Goal: Task Accomplishment & Management: Complete application form

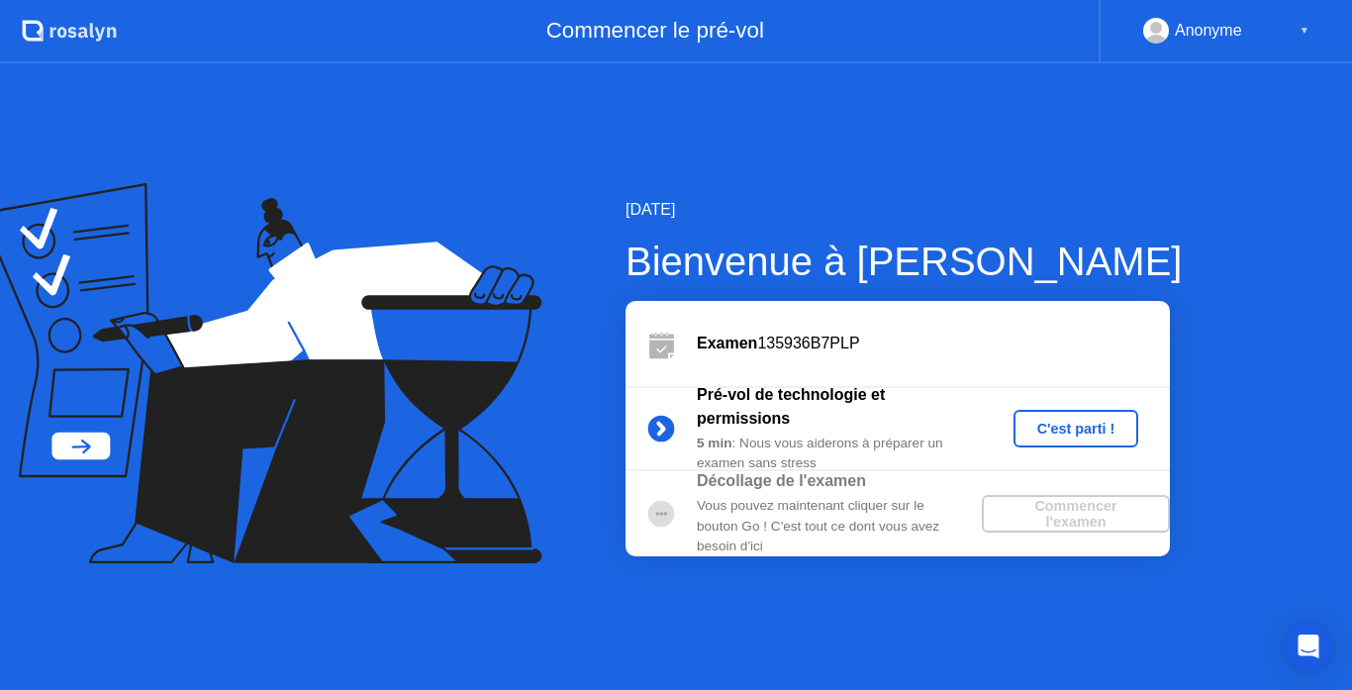
click at [1113, 437] on div "C'est parti !" at bounding box center [1077, 429] width 110 height 16
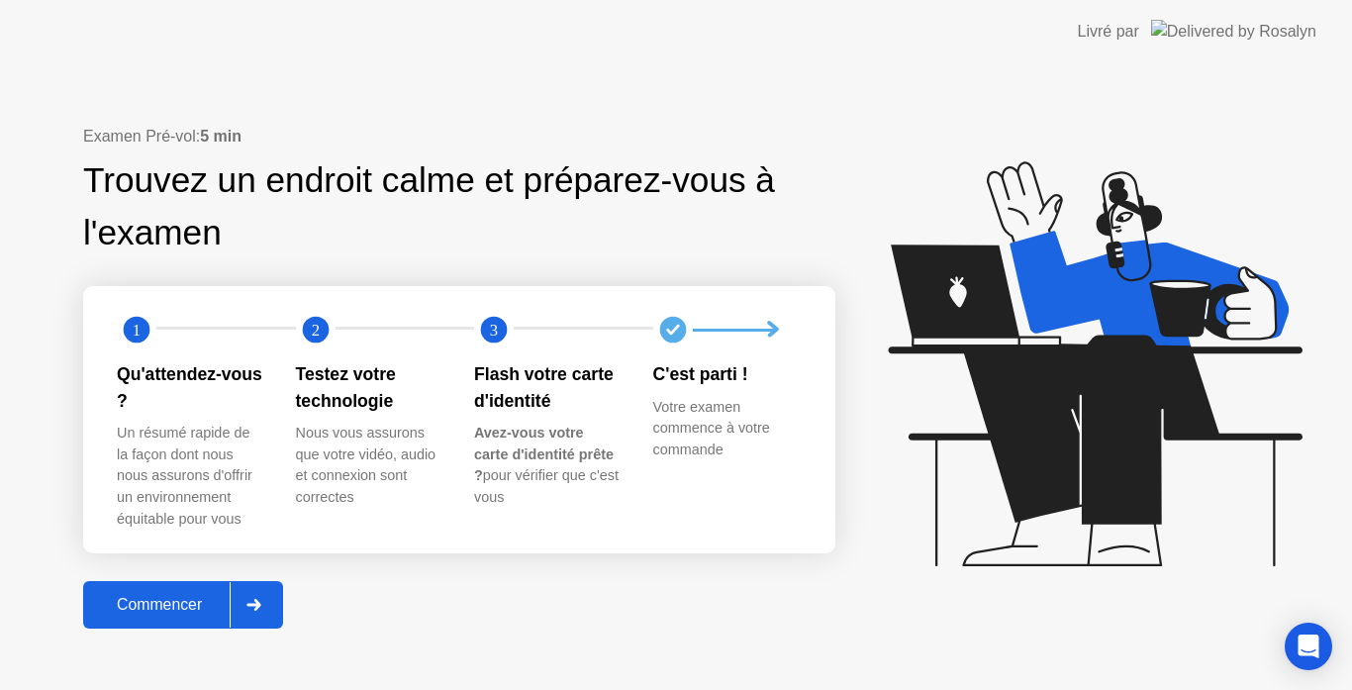
click at [153, 603] on div "Commencer" at bounding box center [159, 605] width 141 height 18
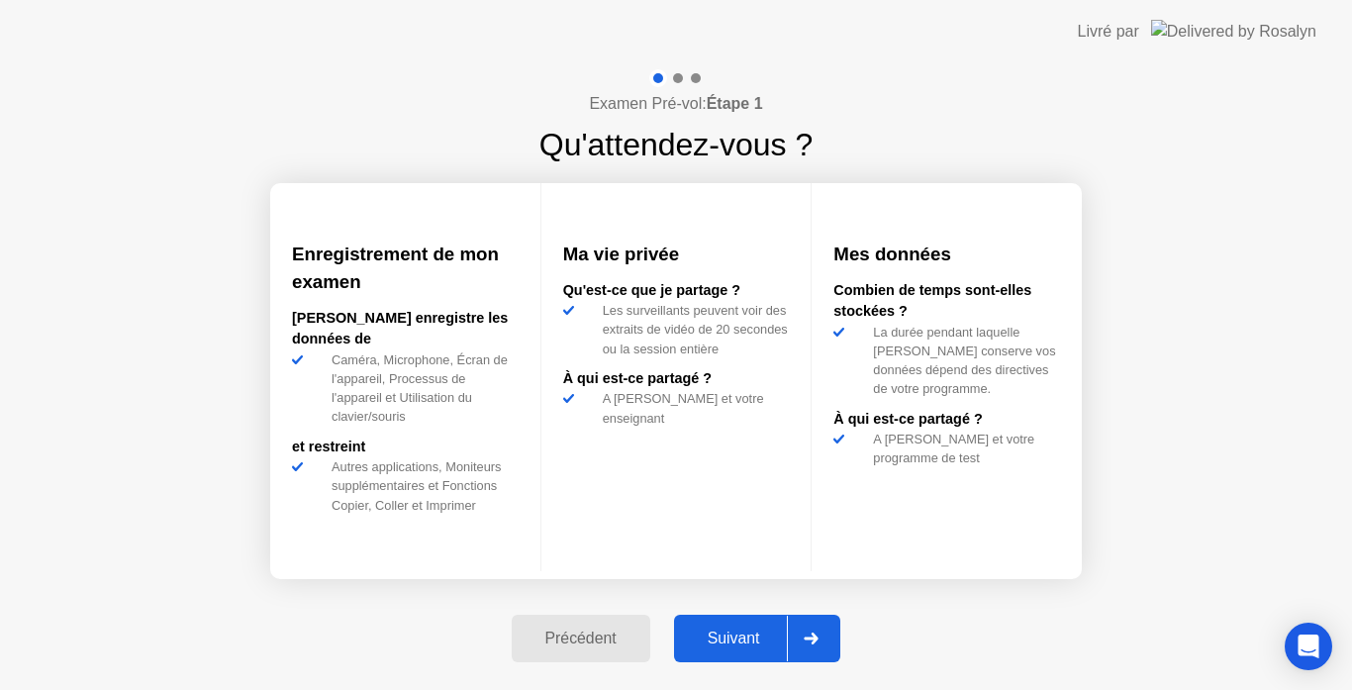
click at [734, 633] on div "Suivant" at bounding box center [734, 639] width 108 height 18
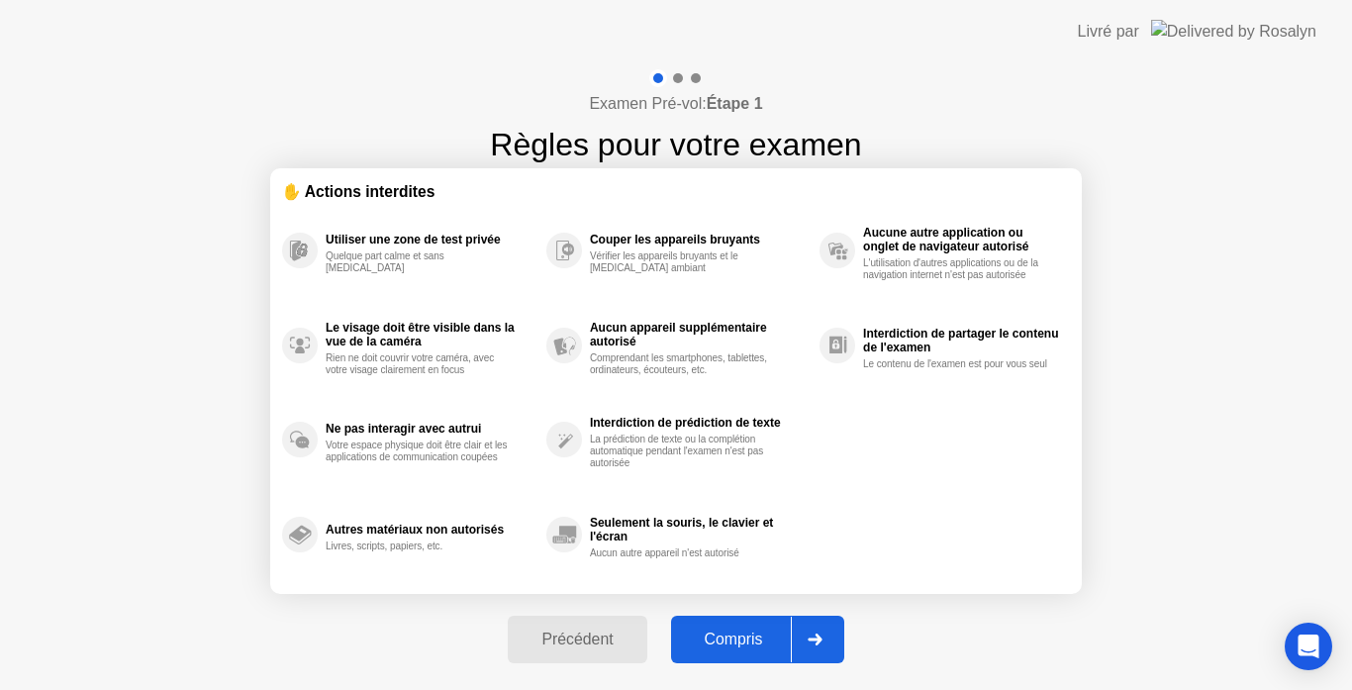
click at [731, 645] on div "Compris" at bounding box center [734, 640] width 114 height 18
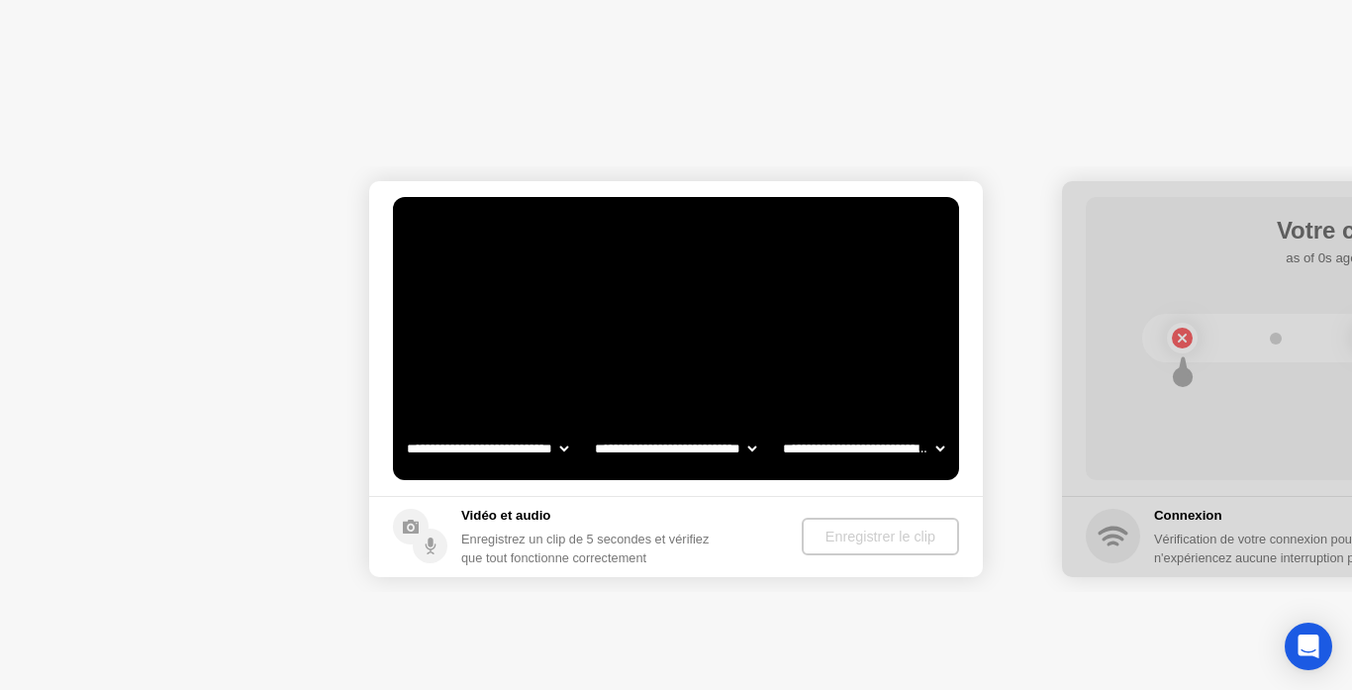
select select "**********"
select select "*******"
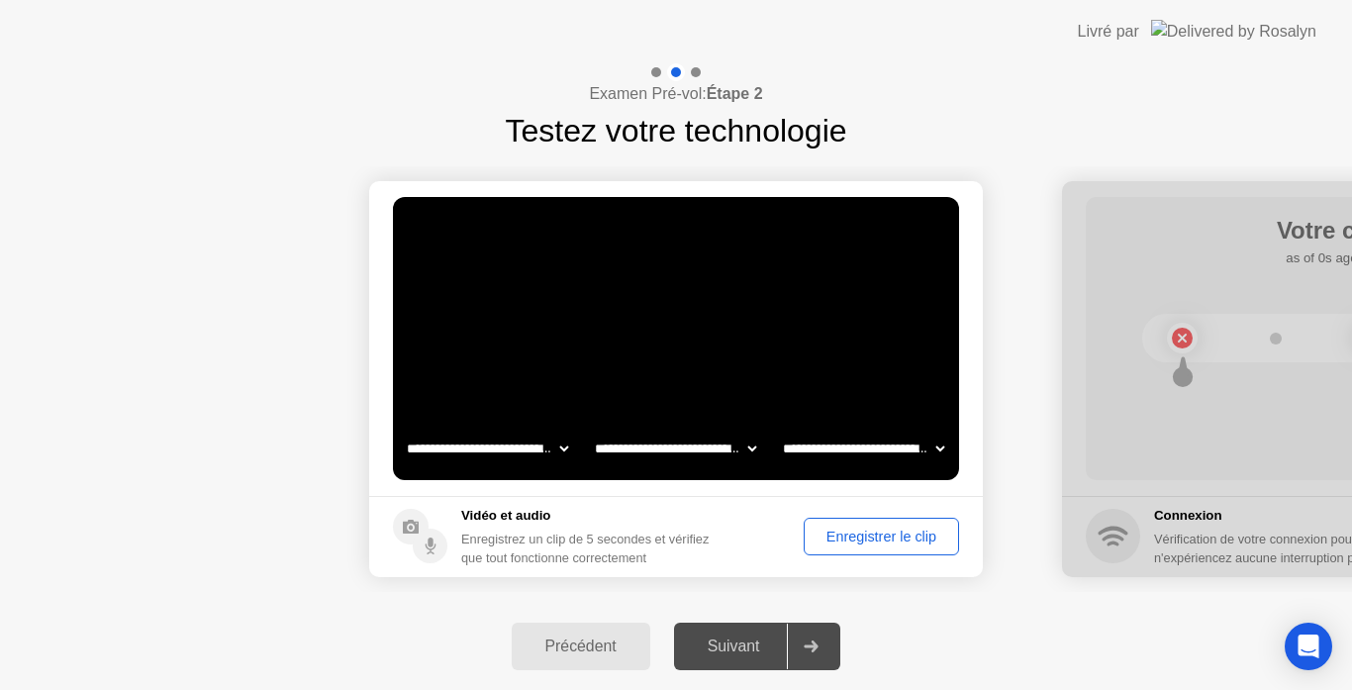
click at [739, 644] on div "Suivant" at bounding box center [734, 646] width 108 height 18
click at [810, 641] on icon at bounding box center [811, 646] width 15 height 12
click at [872, 529] on div "Enregistrer le clip" at bounding box center [882, 537] width 142 height 16
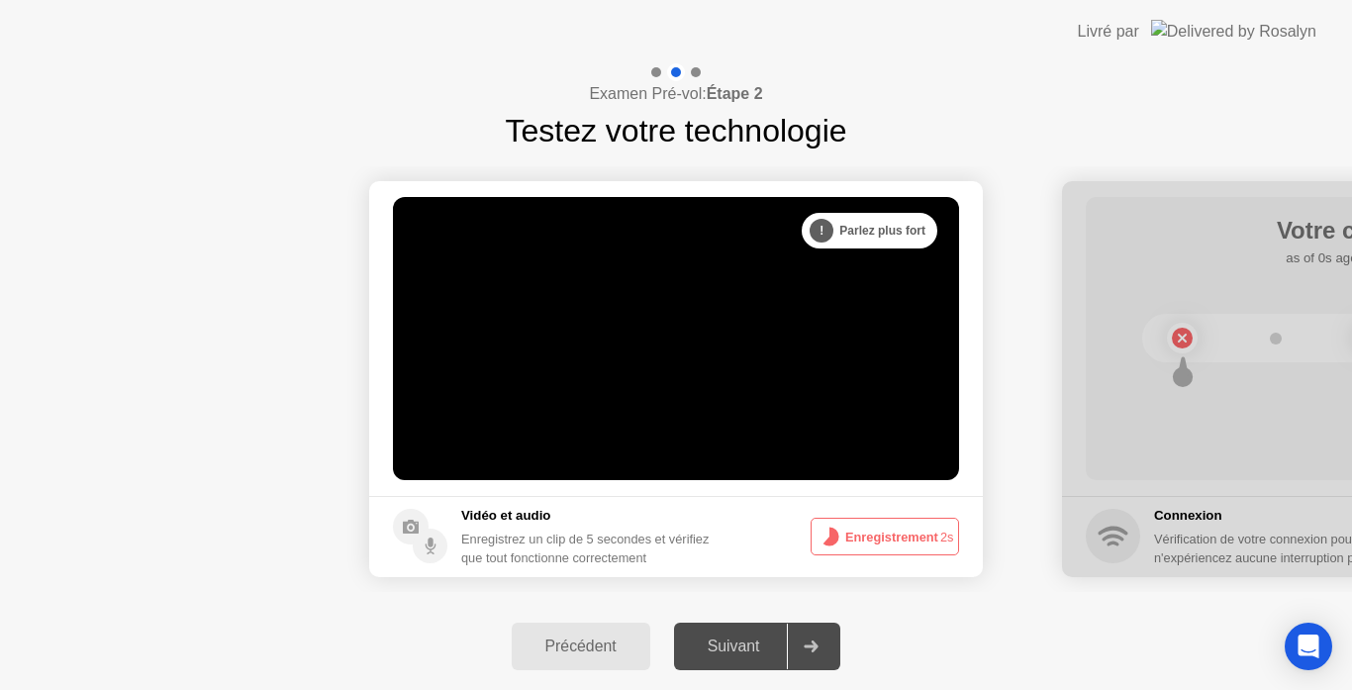
click at [814, 641] on icon at bounding box center [811, 646] width 15 height 12
click at [755, 655] on div "Suivant" at bounding box center [734, 646] width 108 height 18
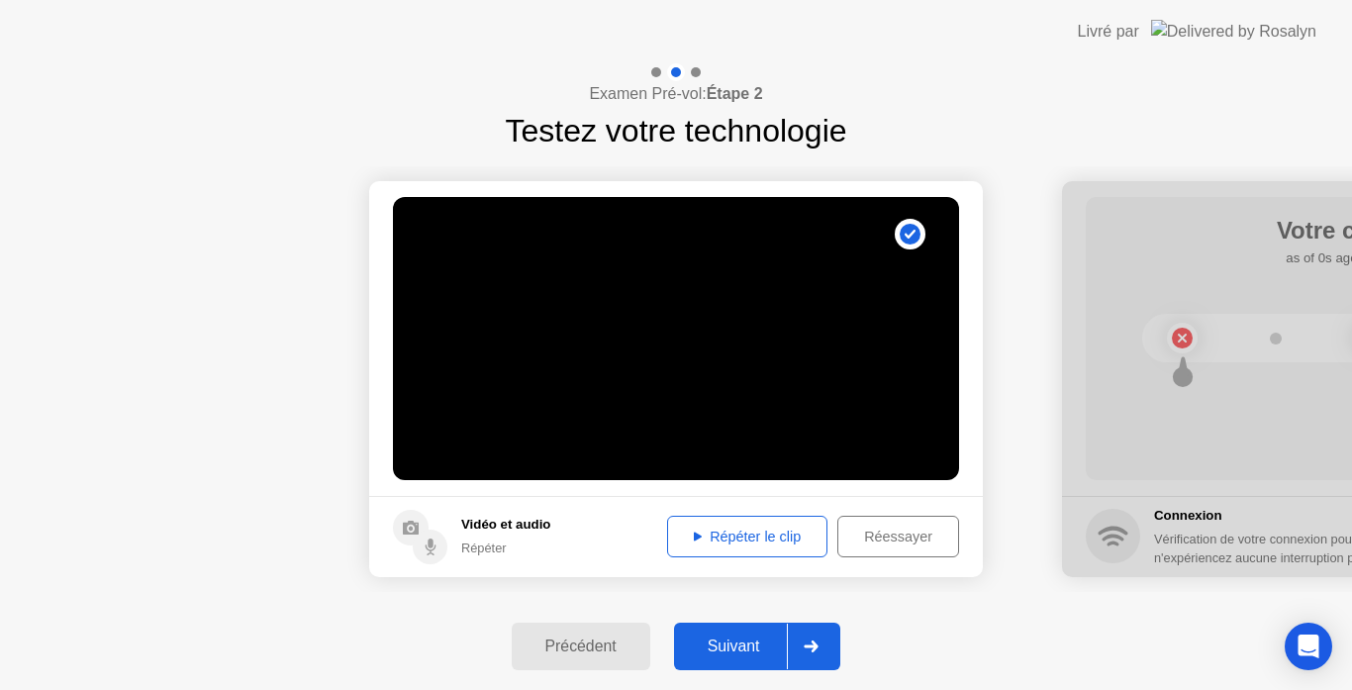
click at [753, 541] on div "Répéter le clip" at bounding box center [747, 537] width 147 height 16
click at [739, 644] on div "Suivant" at bounding box center [734, 646] width 108 height 18
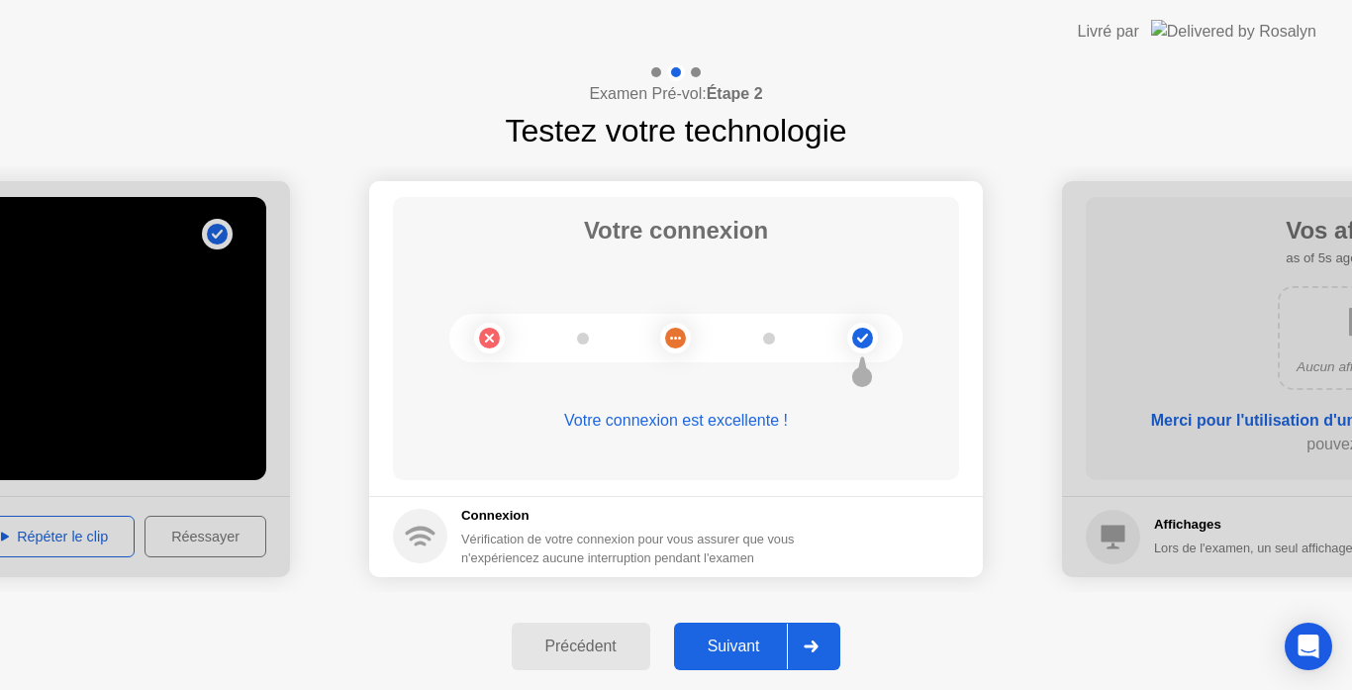
click at [744, 652] on div "Suivant" at bounding box center [734, 646] width 108 height 18
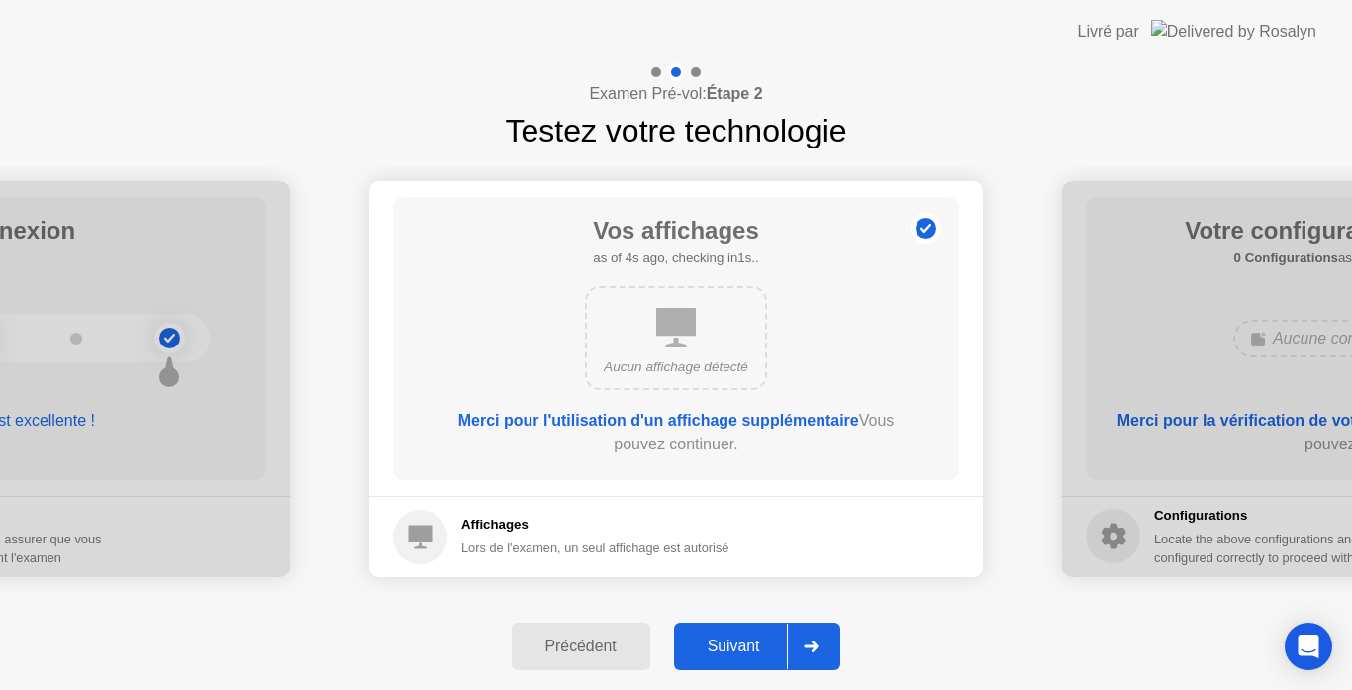
click at [743, 652] on div "Suivant" at bounding box center [734, 646] width 108 height 18
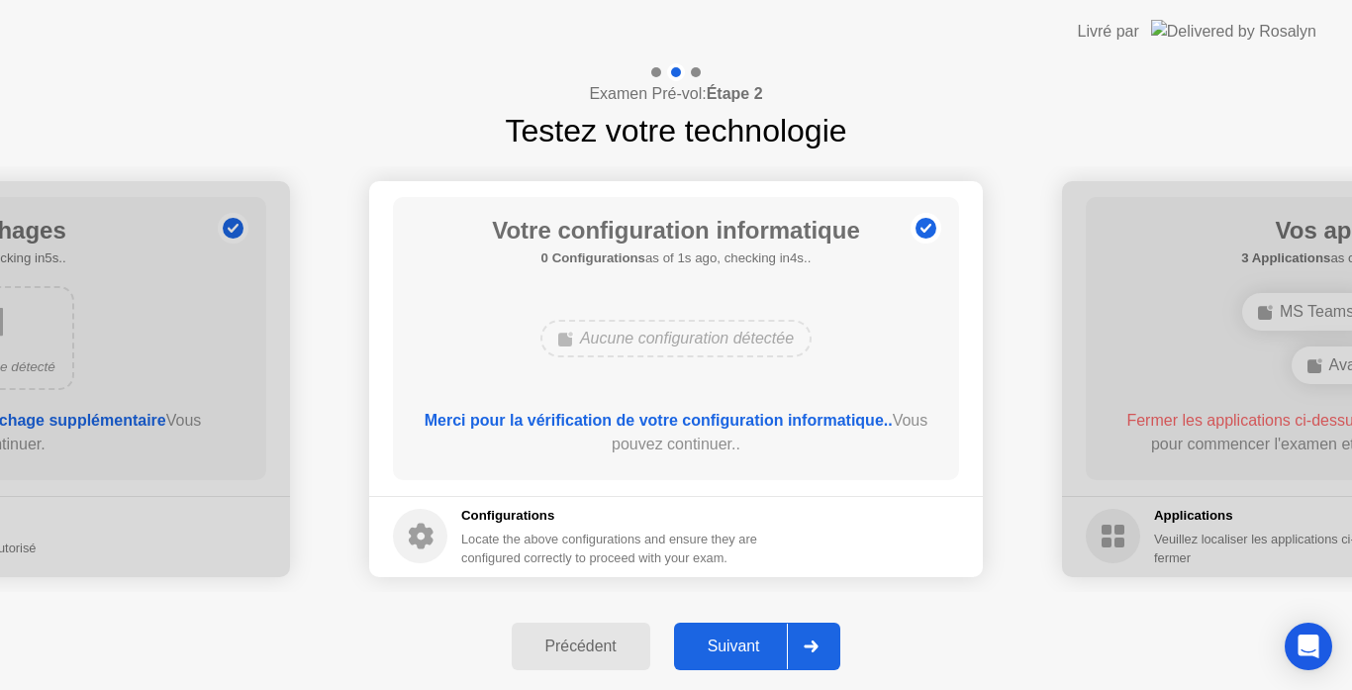
click at [743, 652] on div "Suivant" at bounding box center [734, 646] width 108 height 18
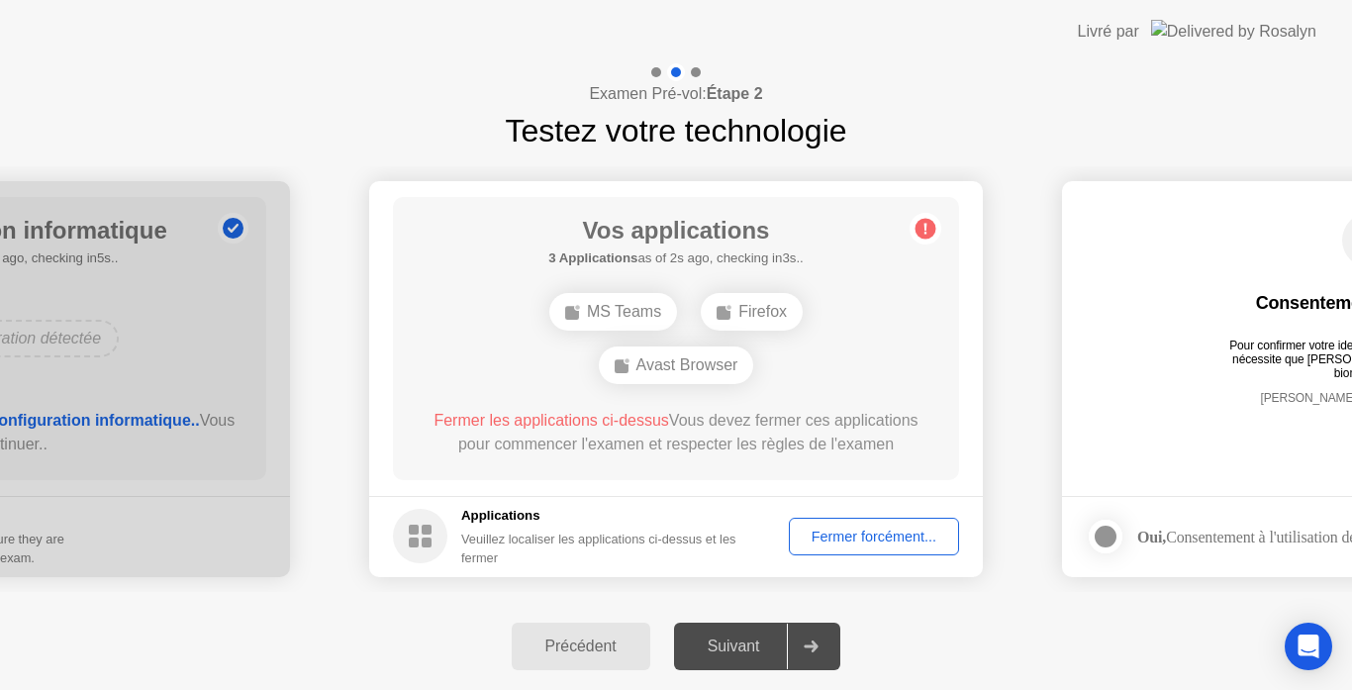
click at [743, 652] on div "Suivant" at bounding box center [734, 646] width 108 height 18
click at [860, 529] on div "Fermer forcément..." at bounding box center [874, 537] width 156 height 16
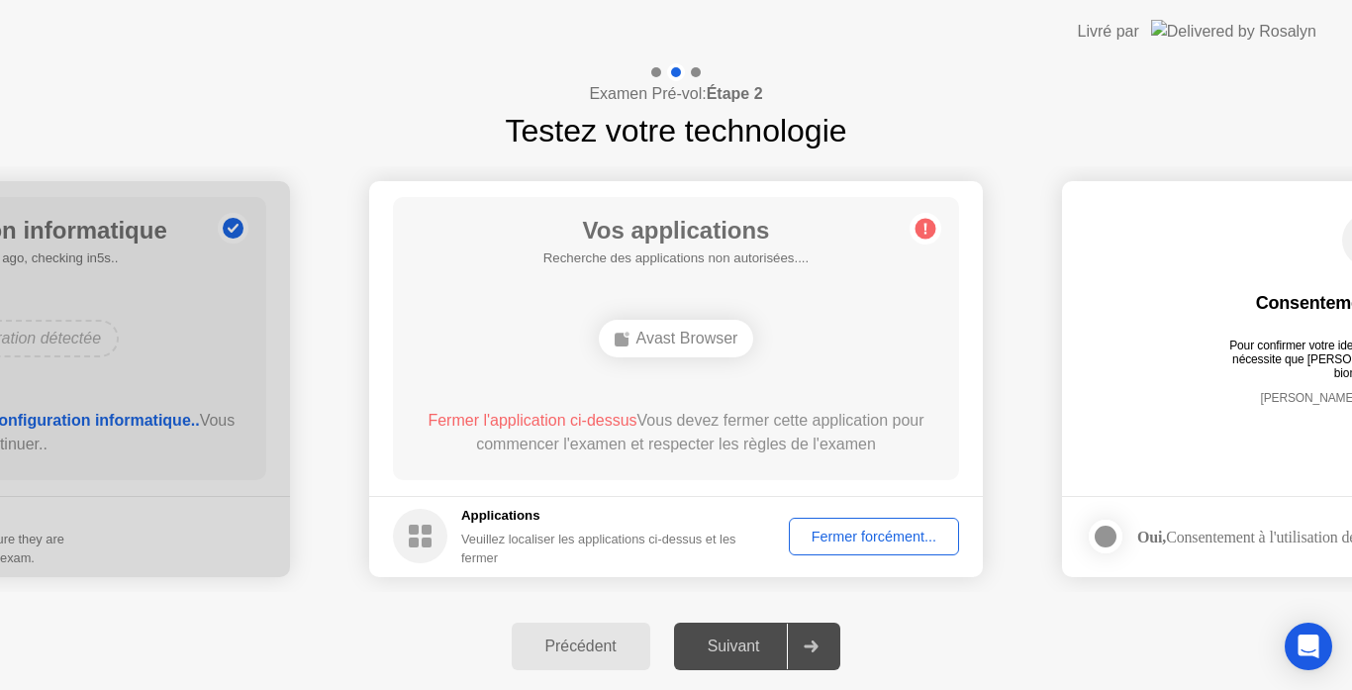
click at [595, 642] on div "Précédent" at bounding box center [581, 646] width 127 height 18
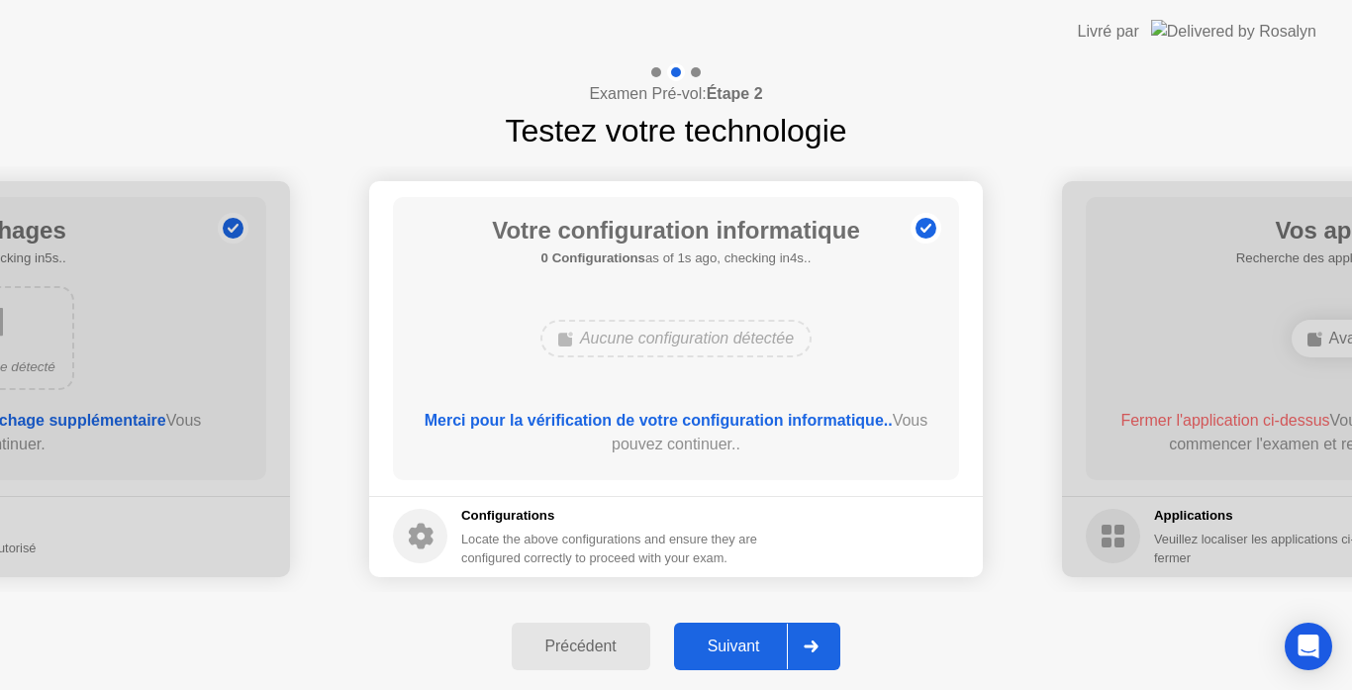
click at [595, 642] on div "Précédent" at bounding box center [581, 646] width 127 height 18
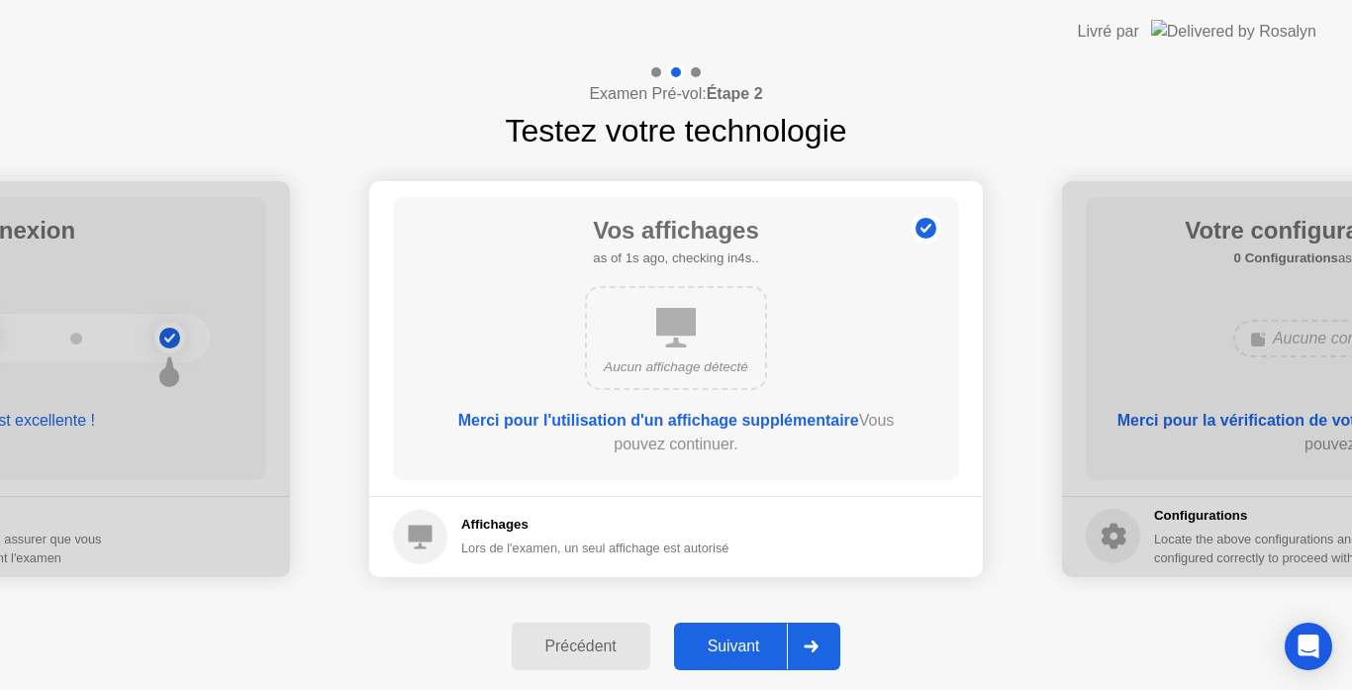
click at [595, 642] on div "Précédent" at bounding box center [581, 646] width 127 height 18
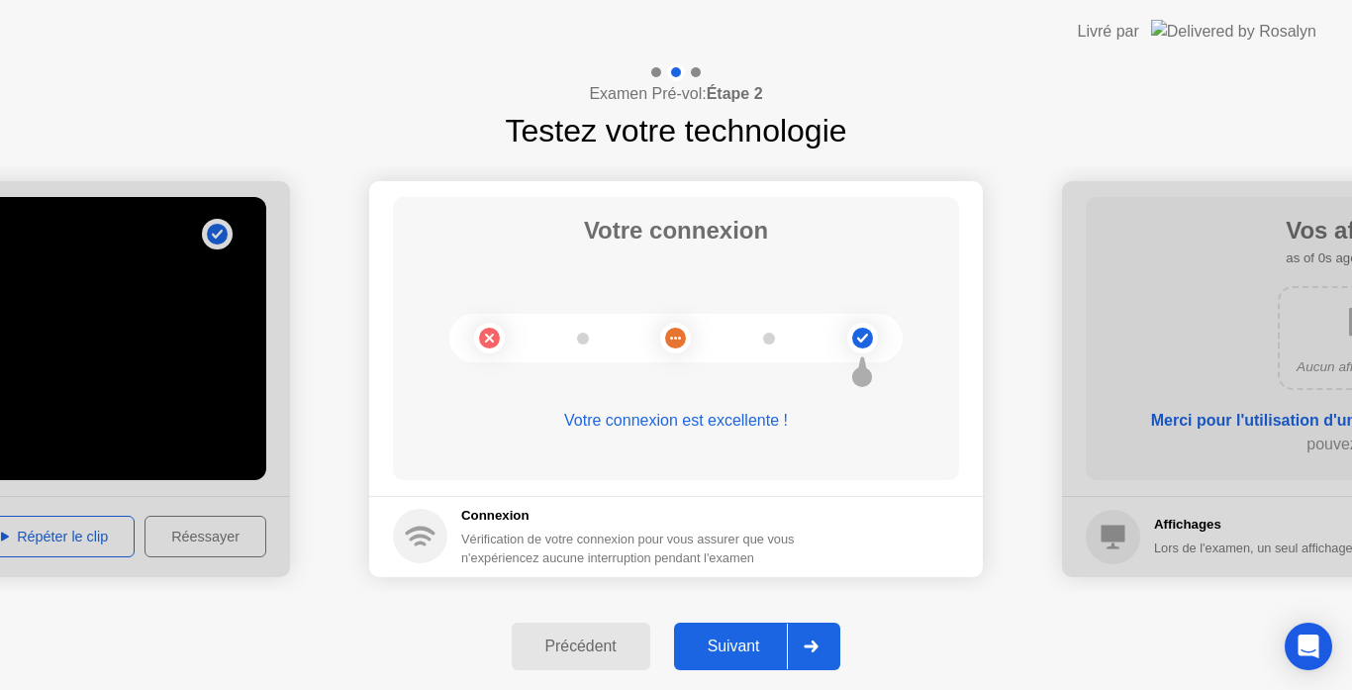
click at [760, 639] on div "Suivant" at bounding box center [734, 646] width 108 height 18
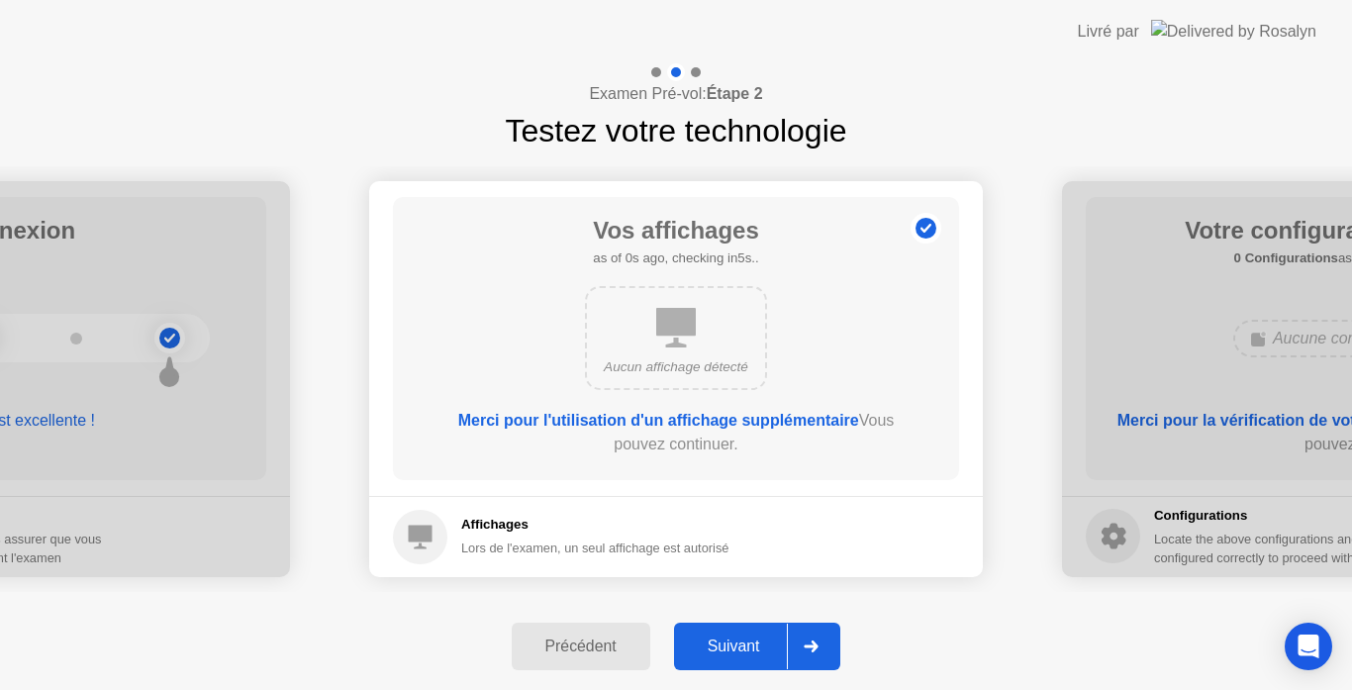
click at [760, 639] on div "Suivant" at bounding box center [734, 646] width 108 height 18
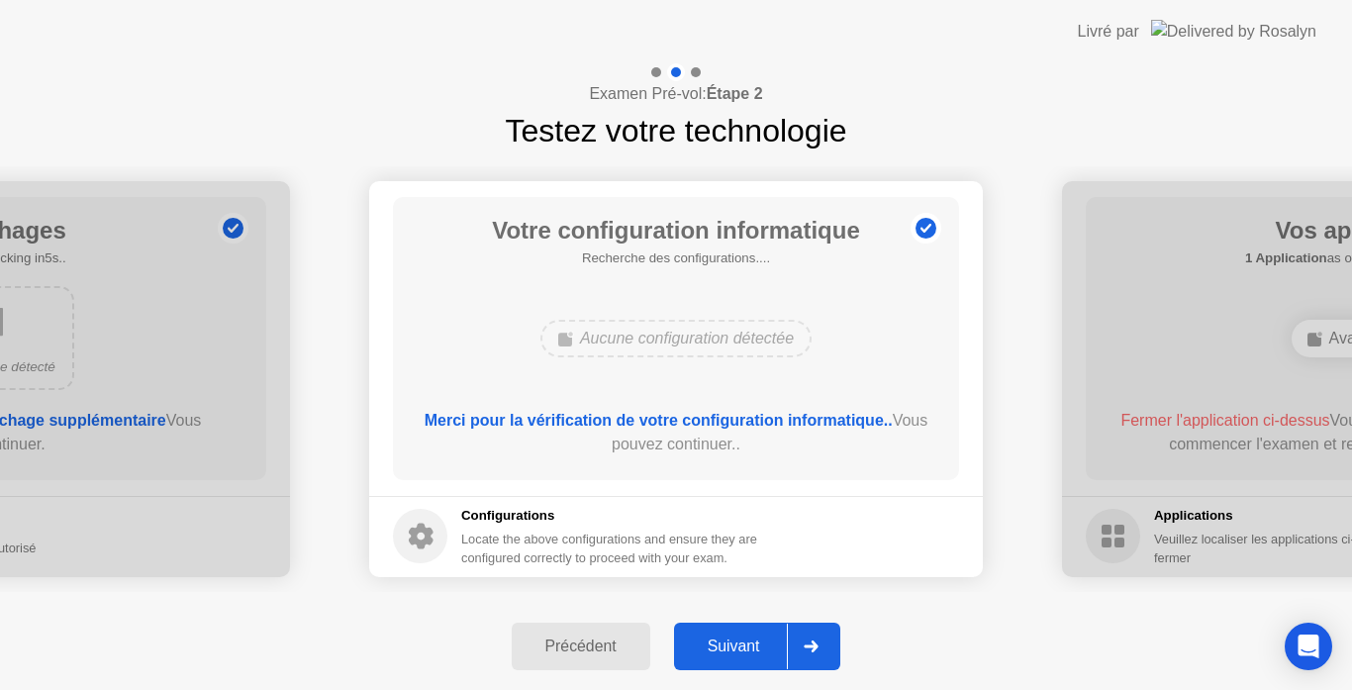
click at [760, 639] on div "Suivant" at bounding box center [734, 646] width 108 height 18
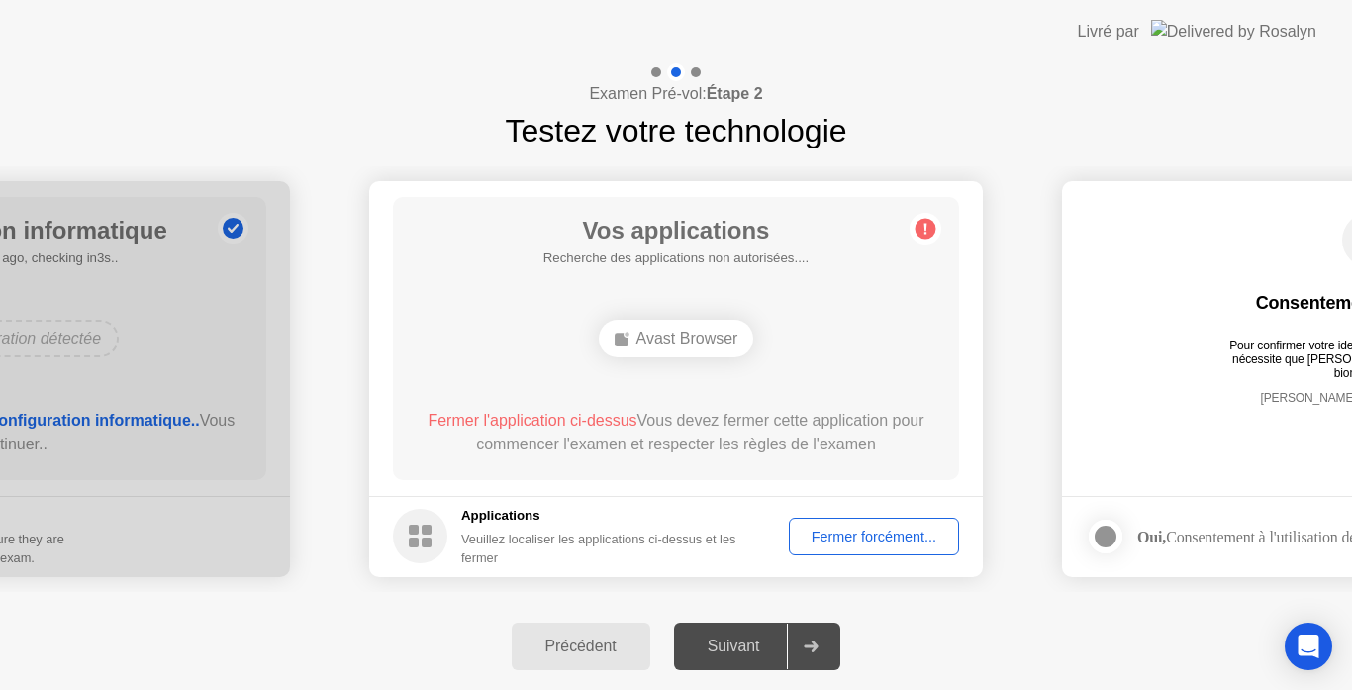
click at [760, 639] on div "Suivant" at bounding box center [734, 646] width 108 height 18
click at [734, 652] on div "Suivant" at bounding box center [734, 646] width 108 height 18
click at [732, 651] on div "Suivant" at bounding box center [734, 646] width 108 height 18
click at [887, 536] on div "Fermer forcément..." at bounding box center [874, 537] width 156 height 16
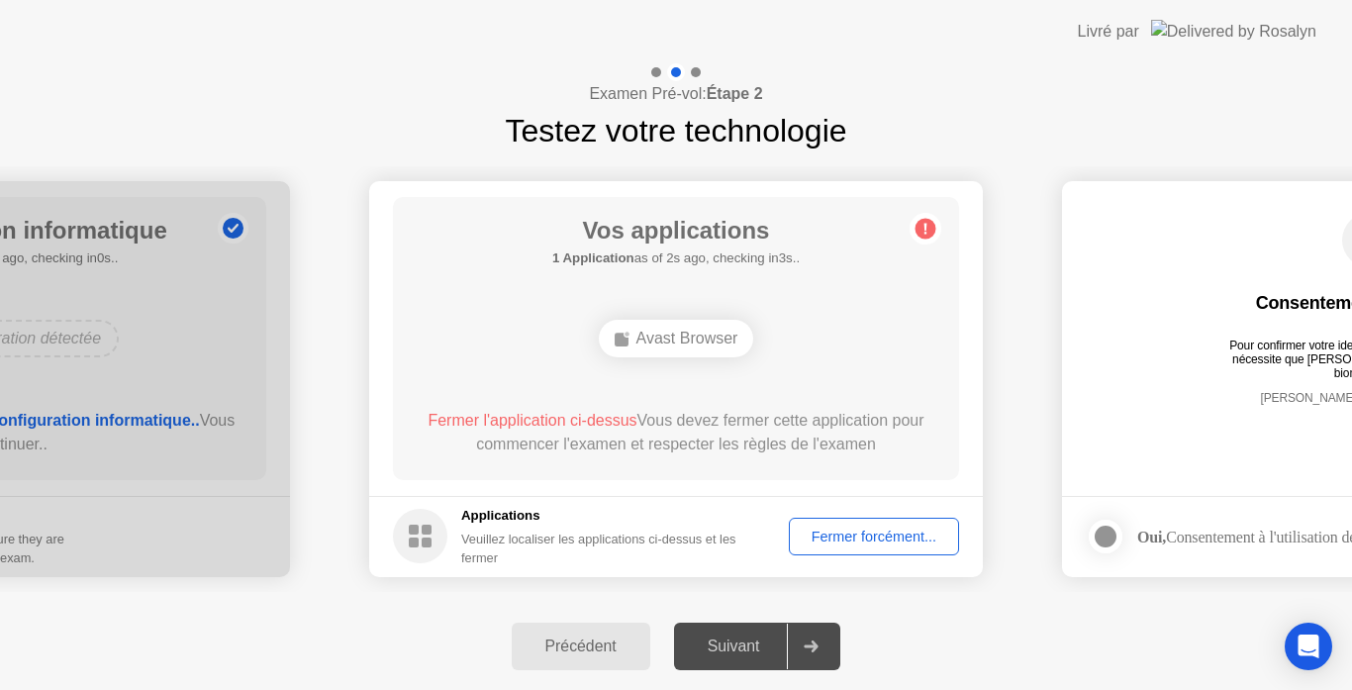
click at [724, 645] on div "Suivant" at bounding box center [734, 646] width 108 height 18
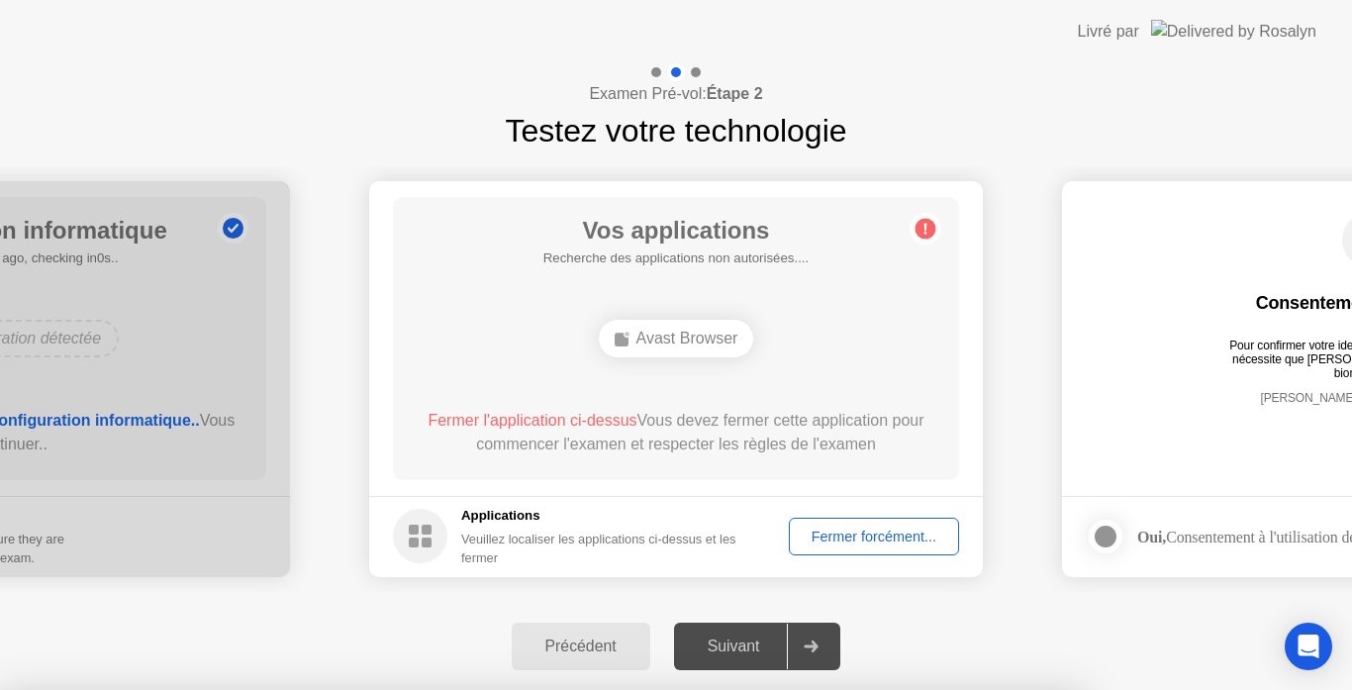
click at [1111, 689] on div at bounding box center [676, 690] width 1352 height 0
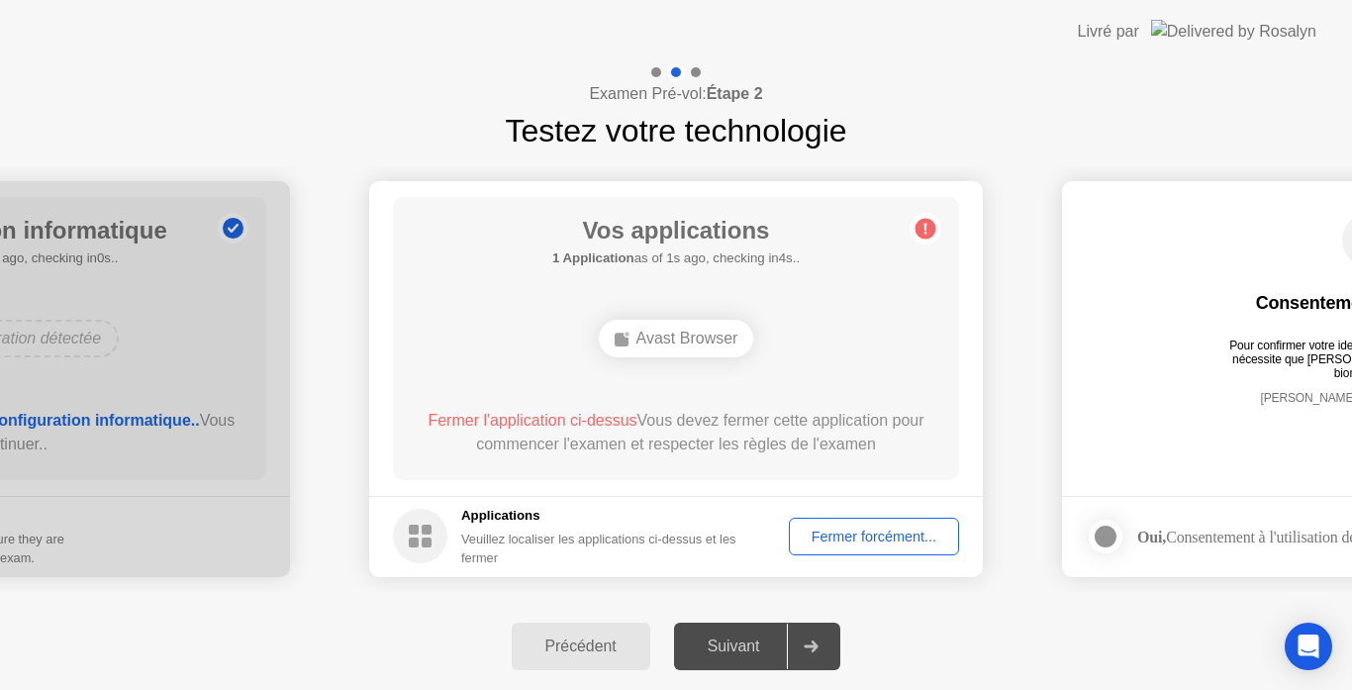
click at [744, 637] on div "Suivant" at bounding box center [734, 646] width 108 height 18
click at [430, 539] on rect at bounding box center [427, 543] width 10 height 10
click at [842, 531] on div "Fermer forcément..." at bounding box center [874, 537] width 156 height 16
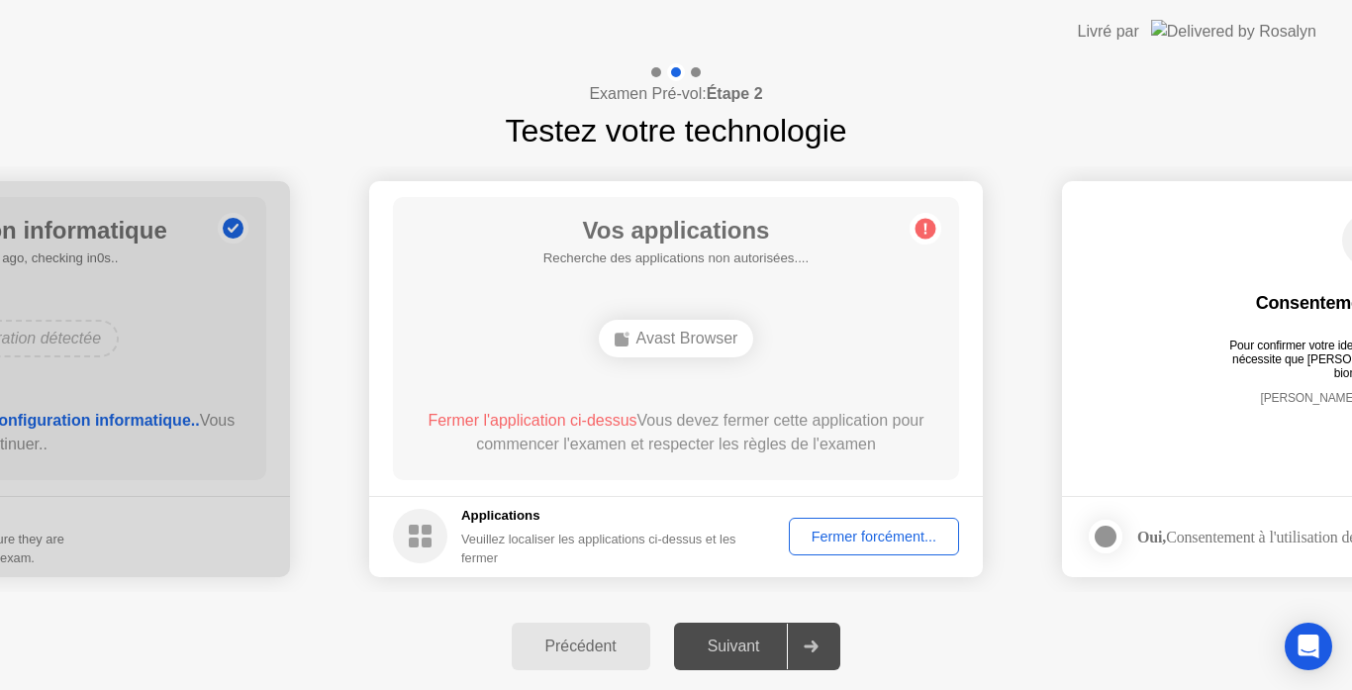
drag, startPoint x: 1174, startPoint y: 380, endPoint x: 1010, endPoint y: 438, distance: 174.1
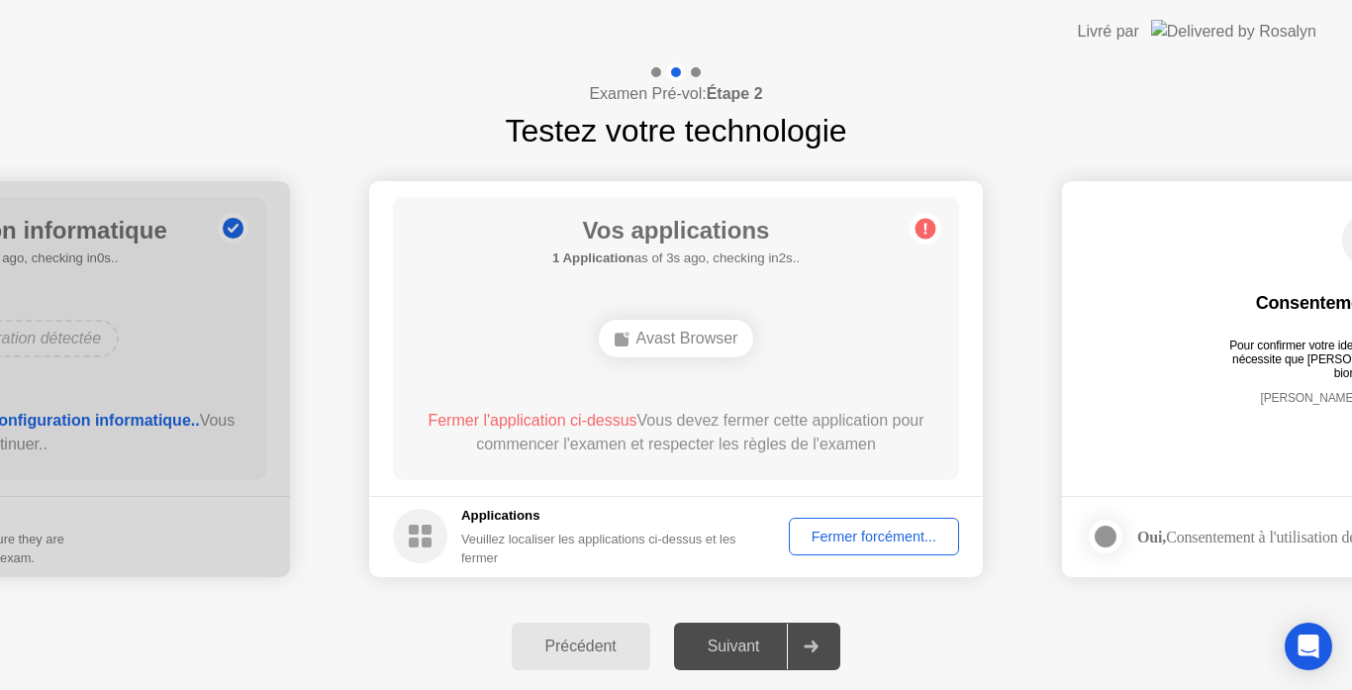
click at [814, 649] on icon at bounding box center [811, 646] width 15 height 12
click at [809, 650] on icon at bounding box center [811, 646] width 15 height 12
click at [742, 652] on div "Suivant" at bounding box center [734, 646] width 108 height 18
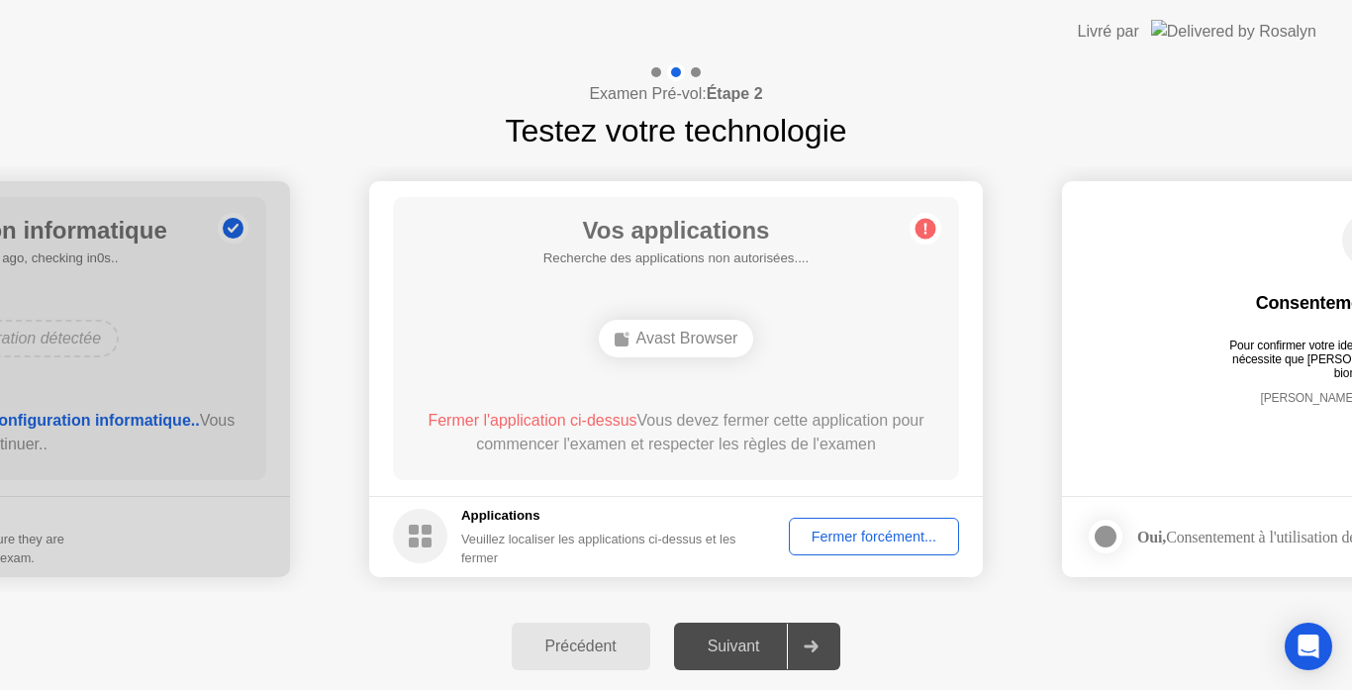
click at [848, 530] on div "Fermer forcément..." at bounding box center [874, 537] width 156 height 16
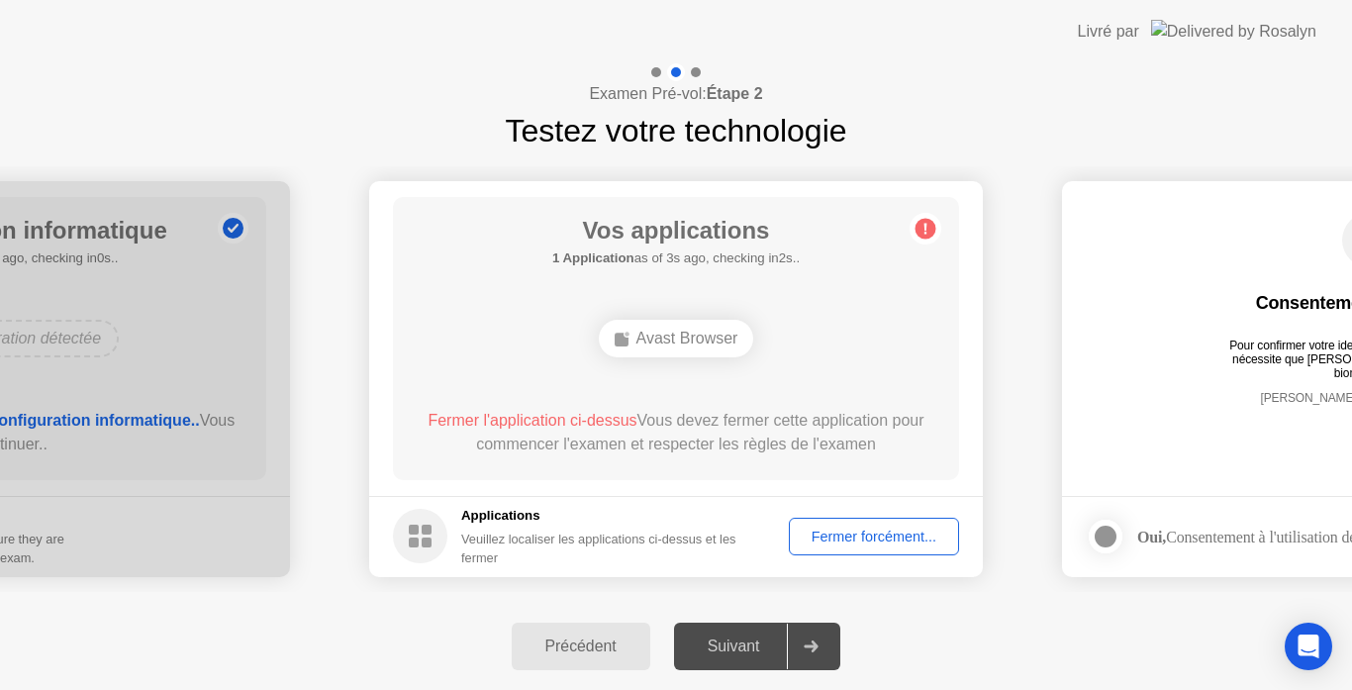
click at [864, 544] on div "Fermer forcément..." at bounding box center [874, 537] width 156 height 16
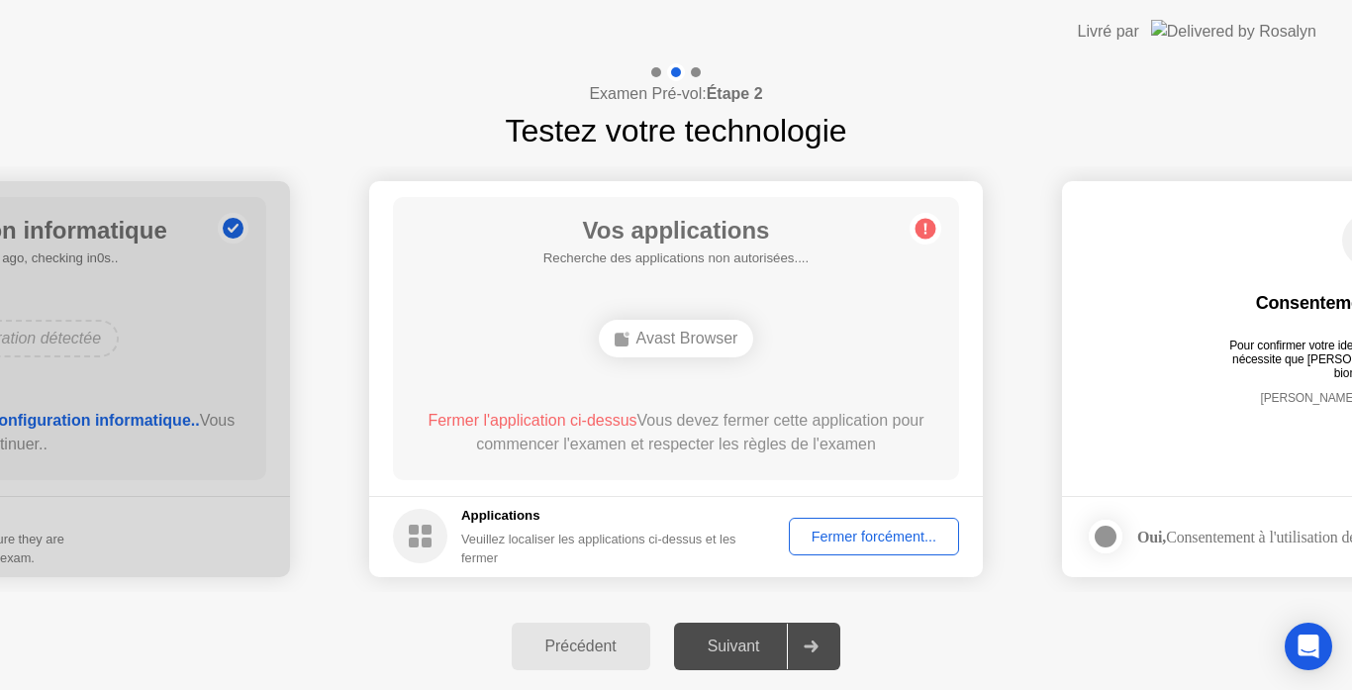
click at [425, 532] on rect at bounding box center [427, 530] width 10 height 10
click at [539, 536] on div "Veuillez localiser les applications ci-dessus et les fermer" at bounding box center [611, 549] width 300 height 38
click at [754, 648] on div "Suivant" at bounding box center [734, 646] width 108 height 18
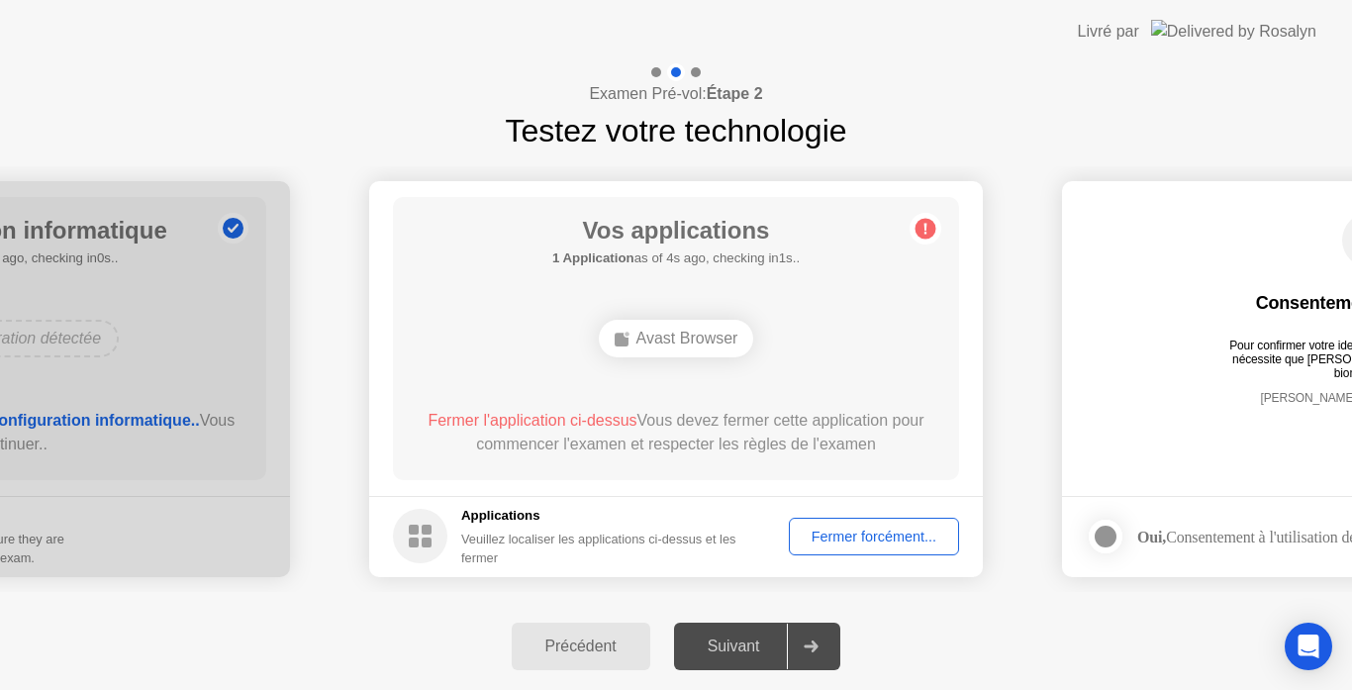
click at [881, 536] on div "Fermer forcément..." at bounding box center [874, 537] width 156 height 16
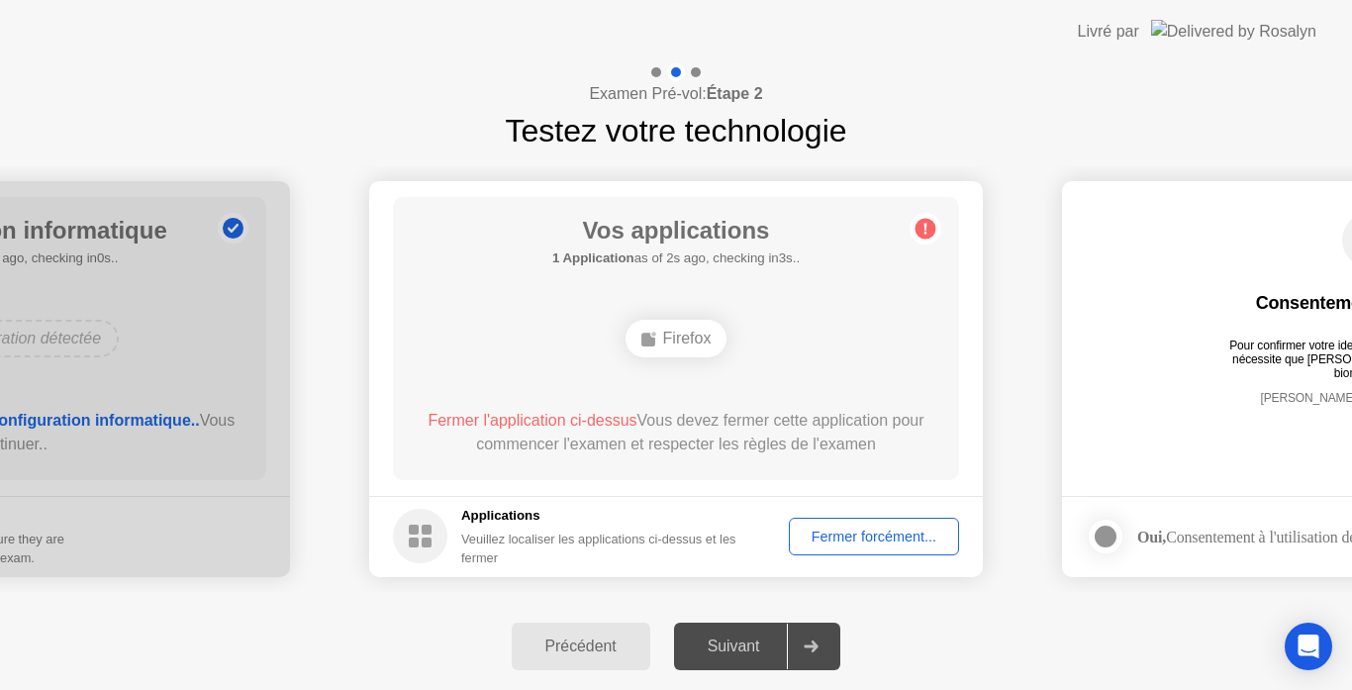
click at [884, 538] on div "Fermer forcément..." at bounding box center [874, 537] width 156 height 16
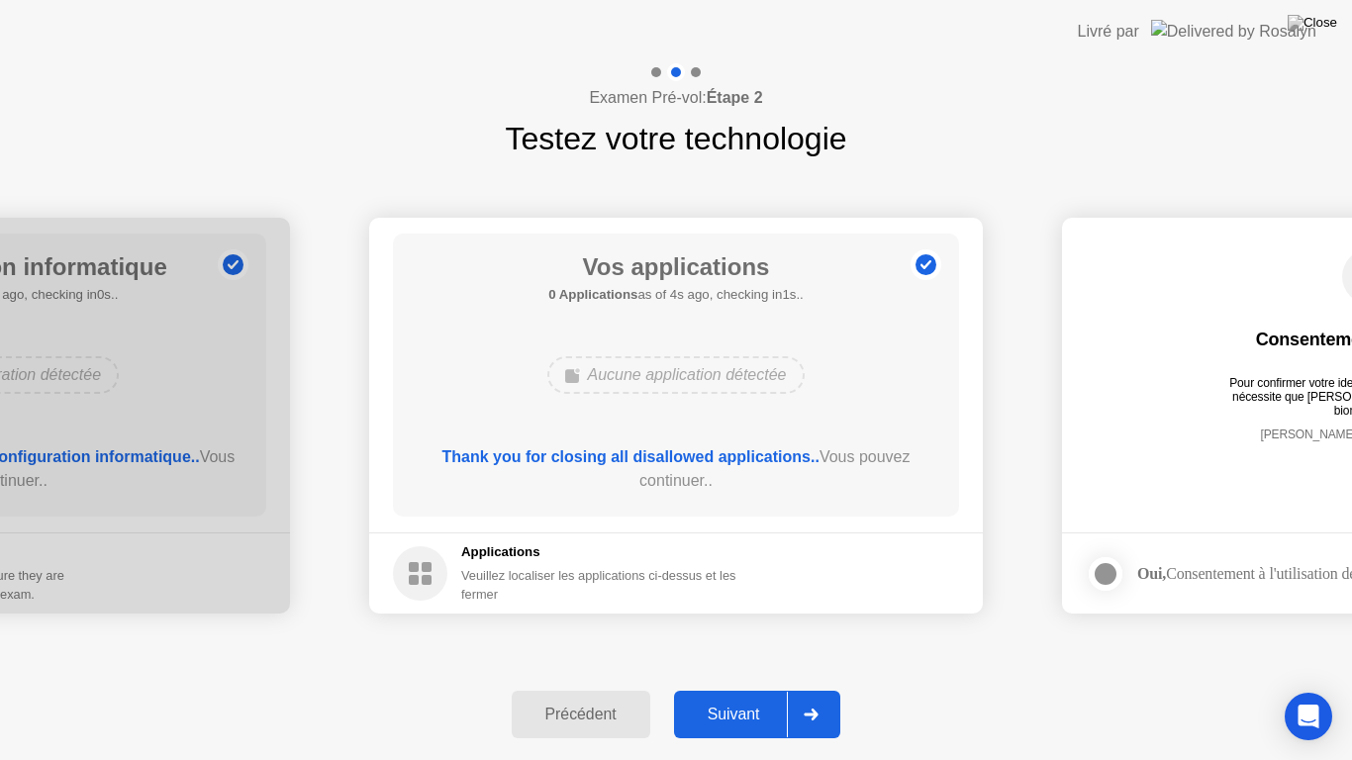
click at [733, 689] on div "Suivant" at bounding box center [734, 715] width 108 height 18
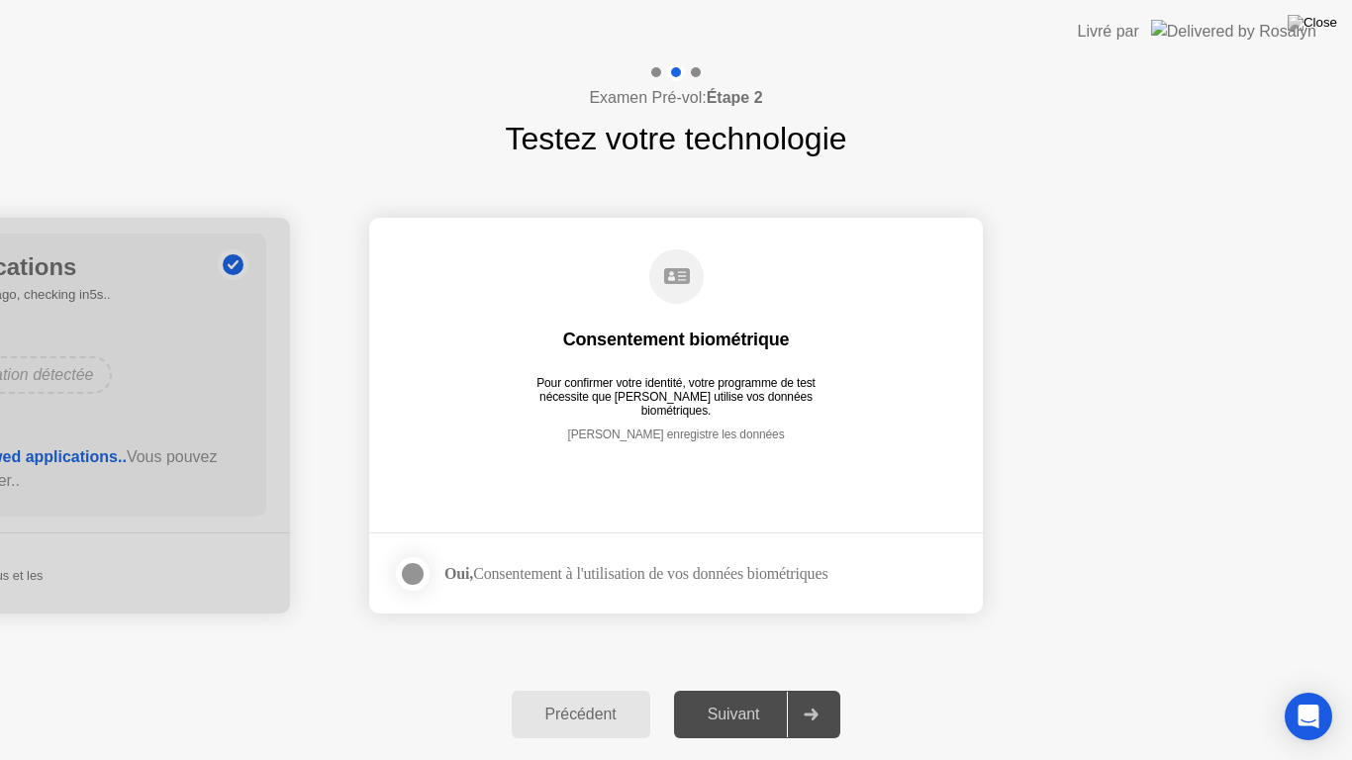
click at [733, 689] on div "Suivant" at bounding box center [734, 715] width 108 height 18
click at [411, 572] on div at bounding box center [413, 574] width 24 height 24
click at [762, 689] on div "Suivant" at bounding box center [734, 715] width 108 height 18
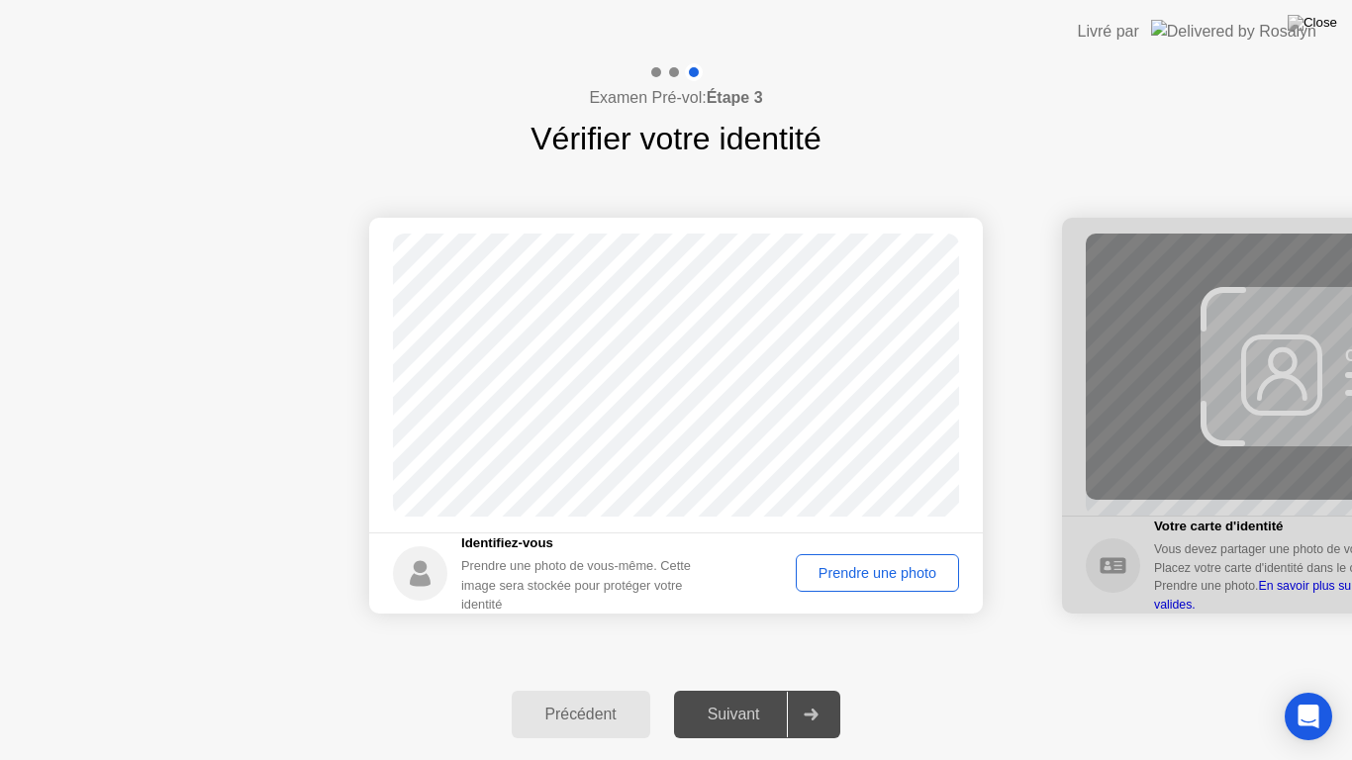
click at [862, 581] on div "Prendre une photo" at bounding box center [877, 573] width 149 height 16
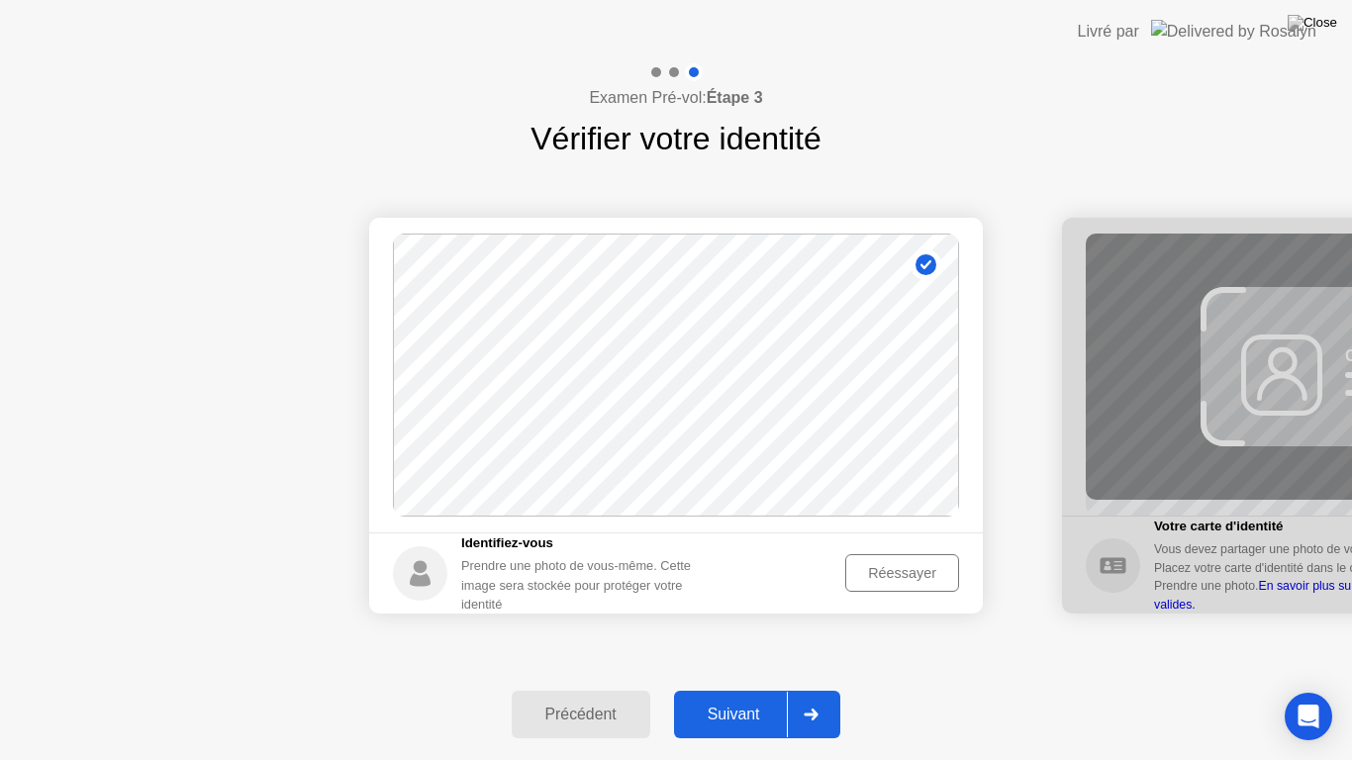
click at [903, 573] on div "Réessayer" at bounding box center [902, 573] width 100 height 16
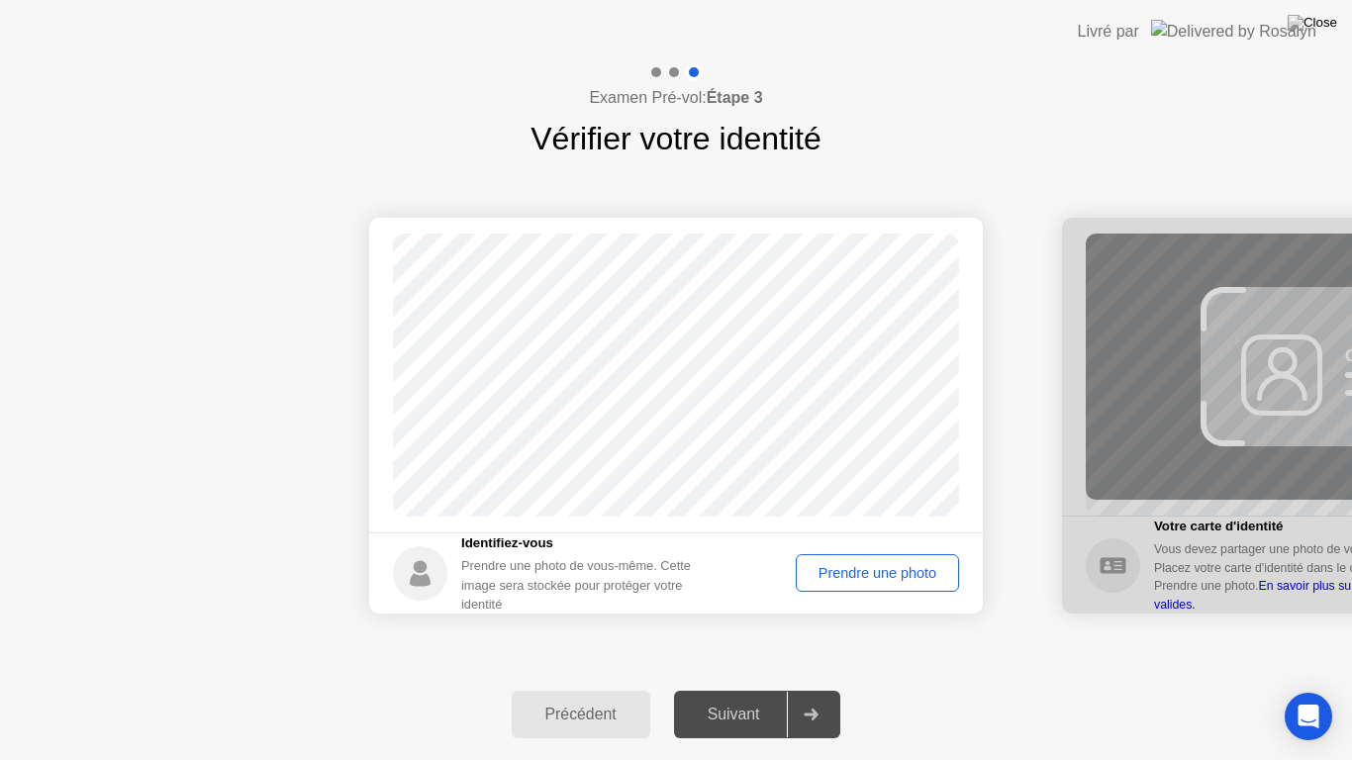
click at [887, 579] on div "Prendre une photo" at bounding box center [877, 573] width 149 height 16
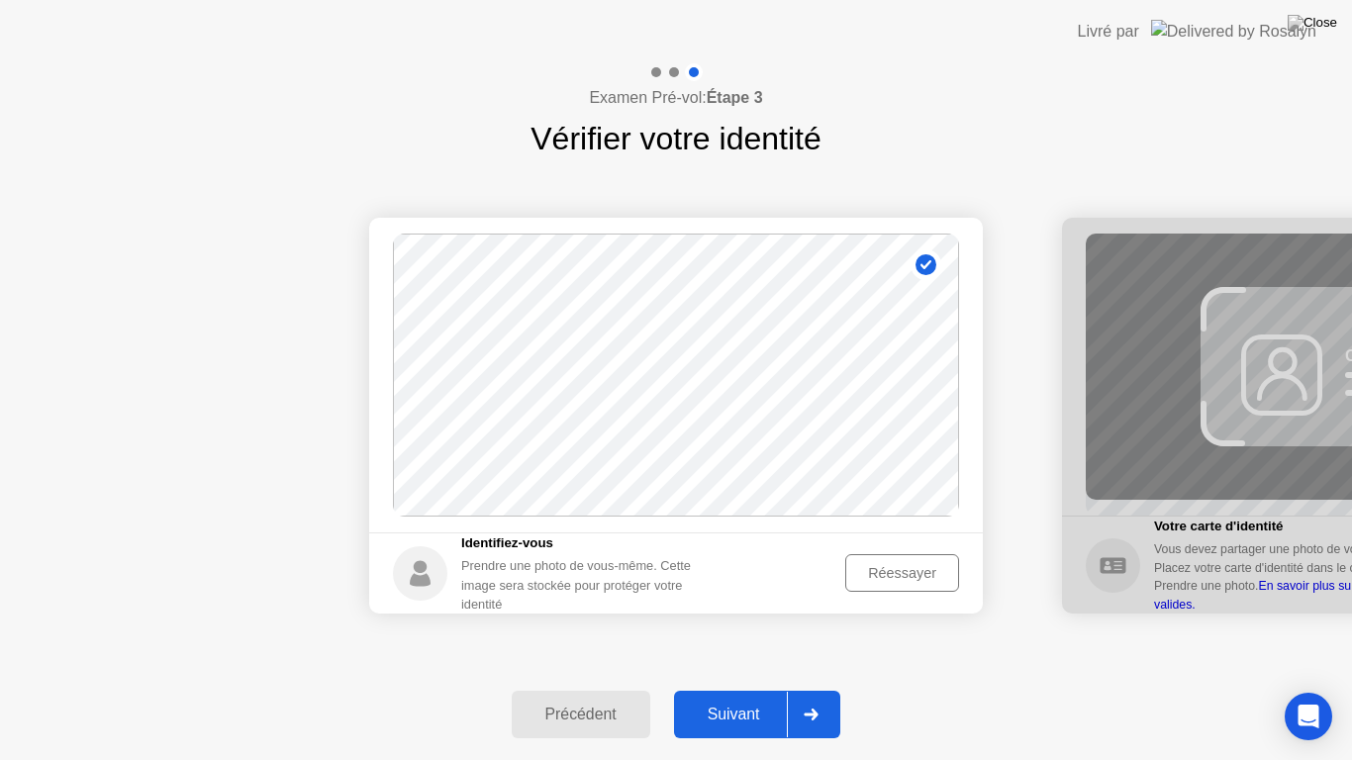
click at [887, 579] on div "Réessayer" at bounding box center [902, 573] width 100 height 16
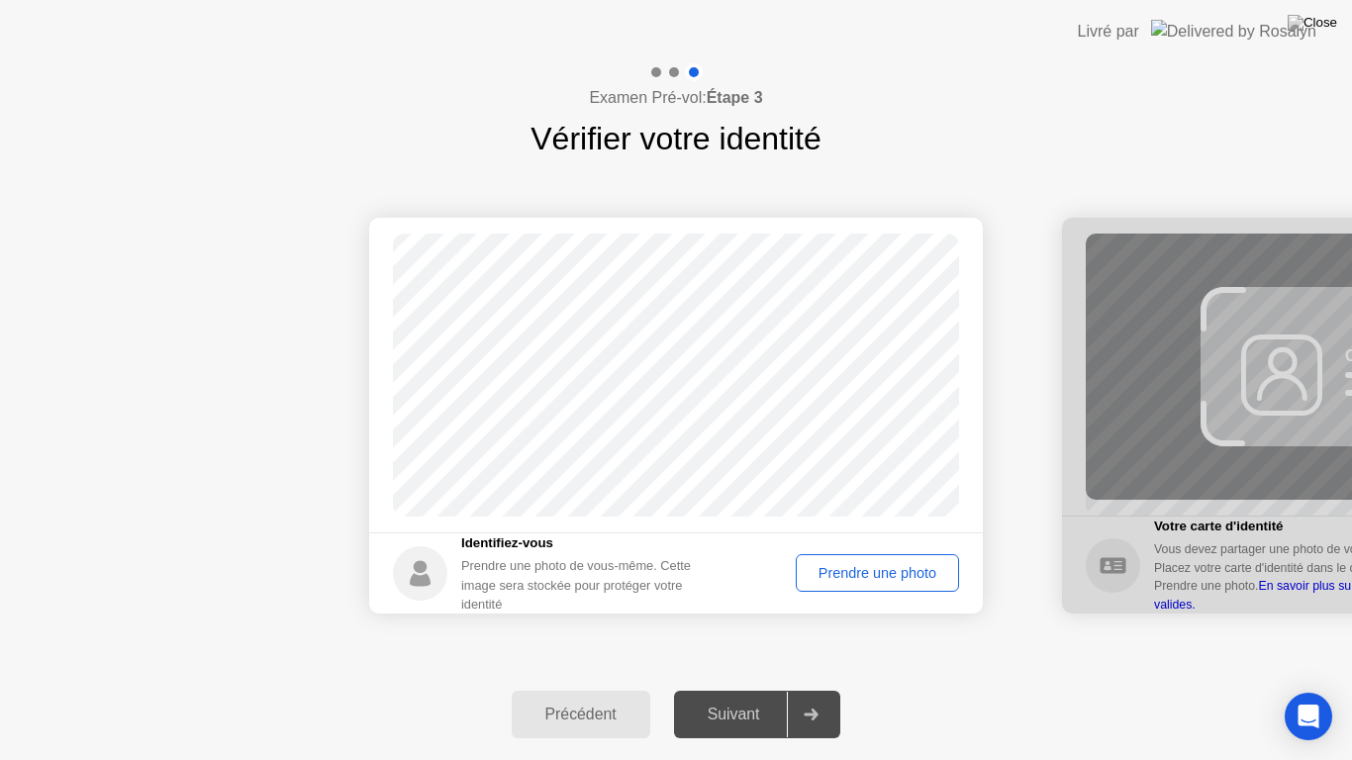
click at [887, 579] on div "Prendre une photo" at bounding box center [877, 573] width 149 height 16
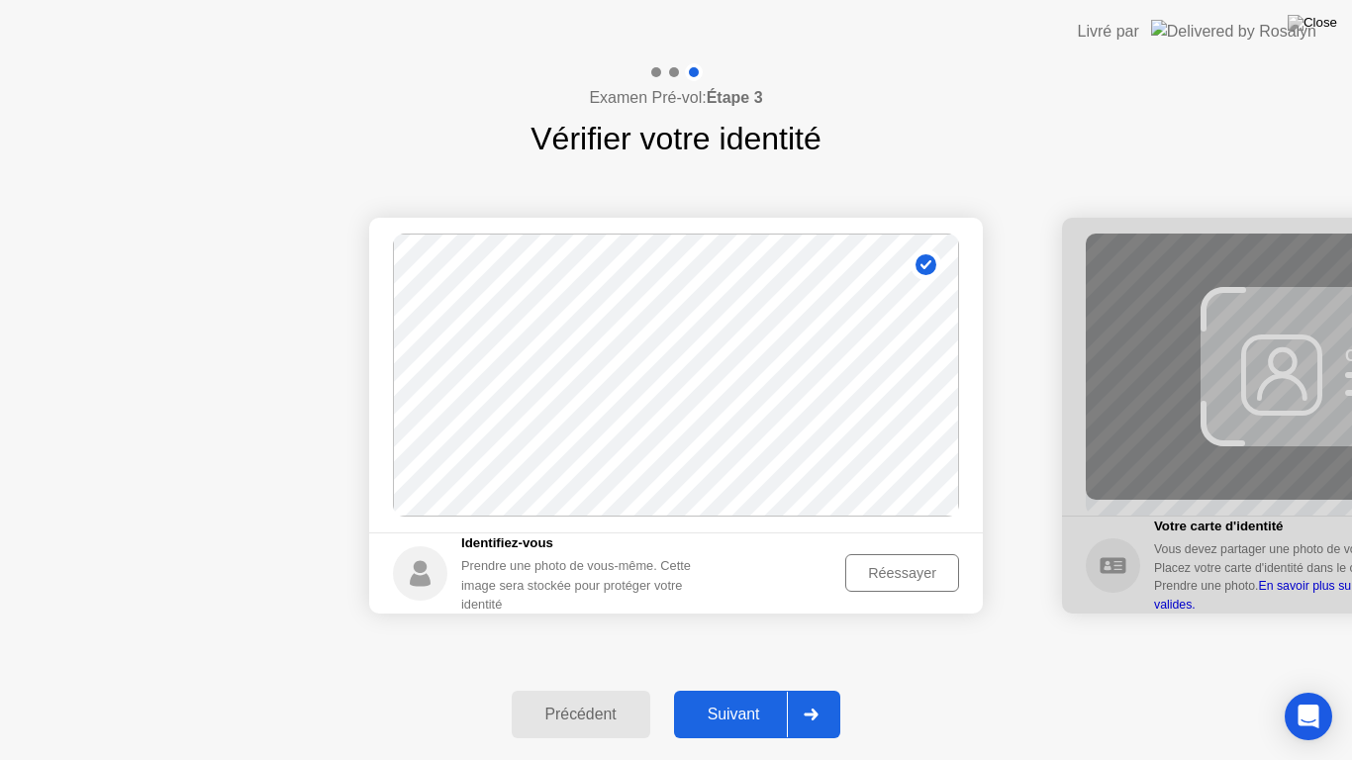
click at [887, 579] on div "Réessayer" at bounding box center [902, 573] width 100 height 16
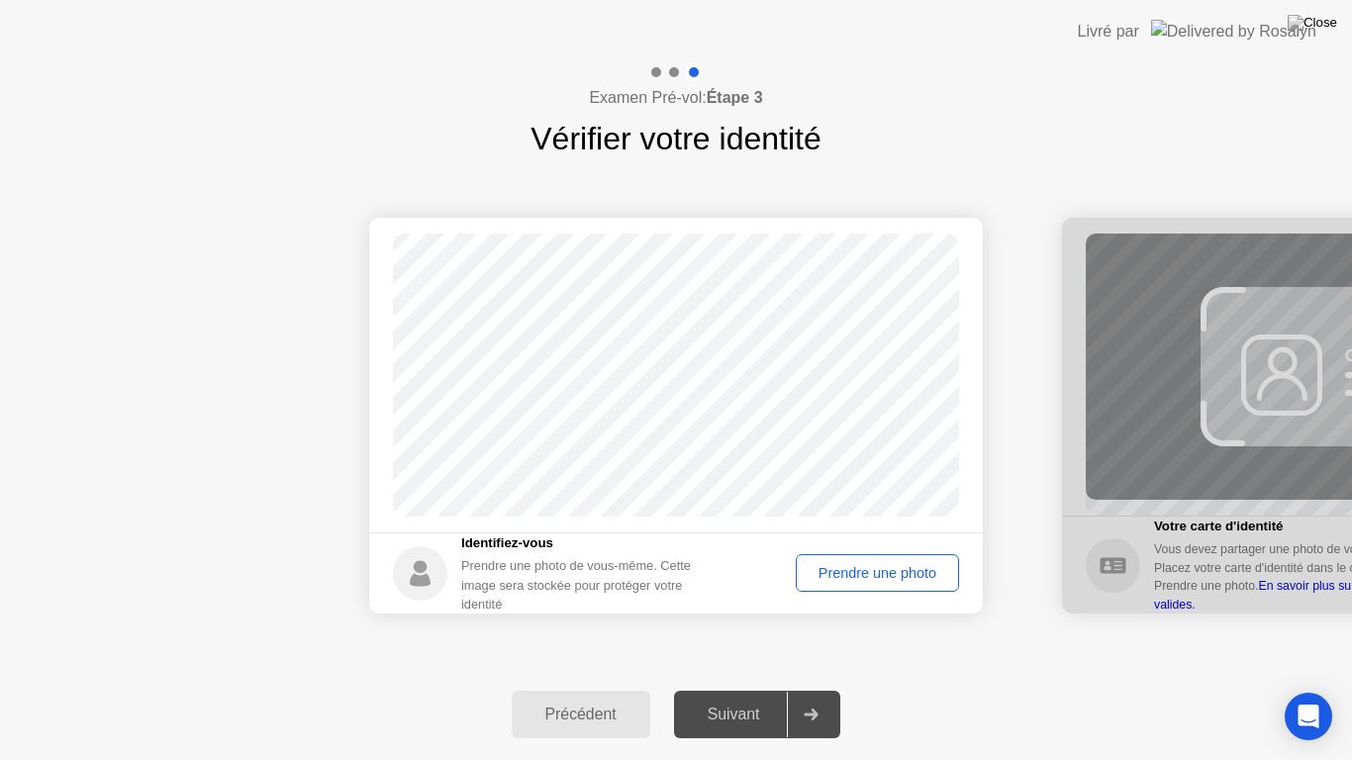
click at [887, 579] on div "Prendre une photo" at bounding box center [877, 573] width 149 height 16
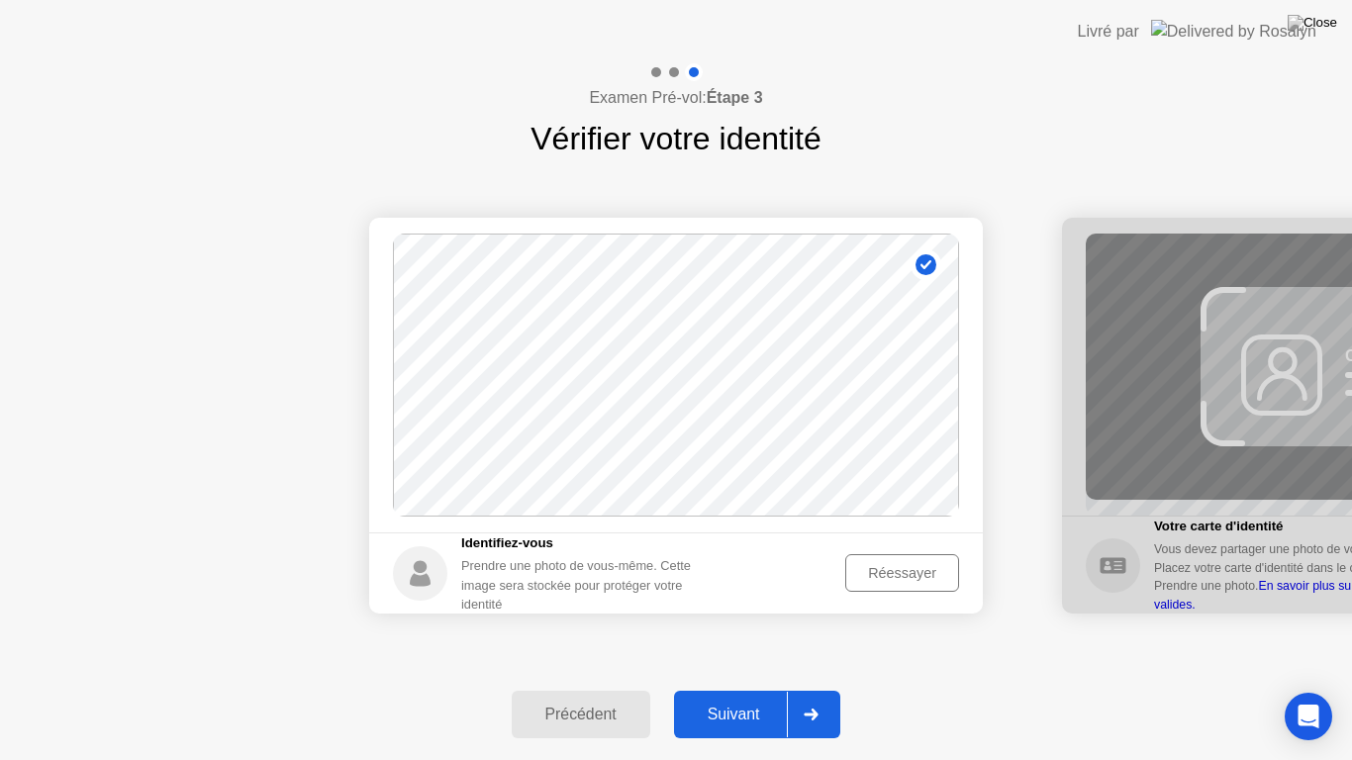
click at [887, 579] on div "Réessayer" at bounding box center [902, 573] width 100 height 16
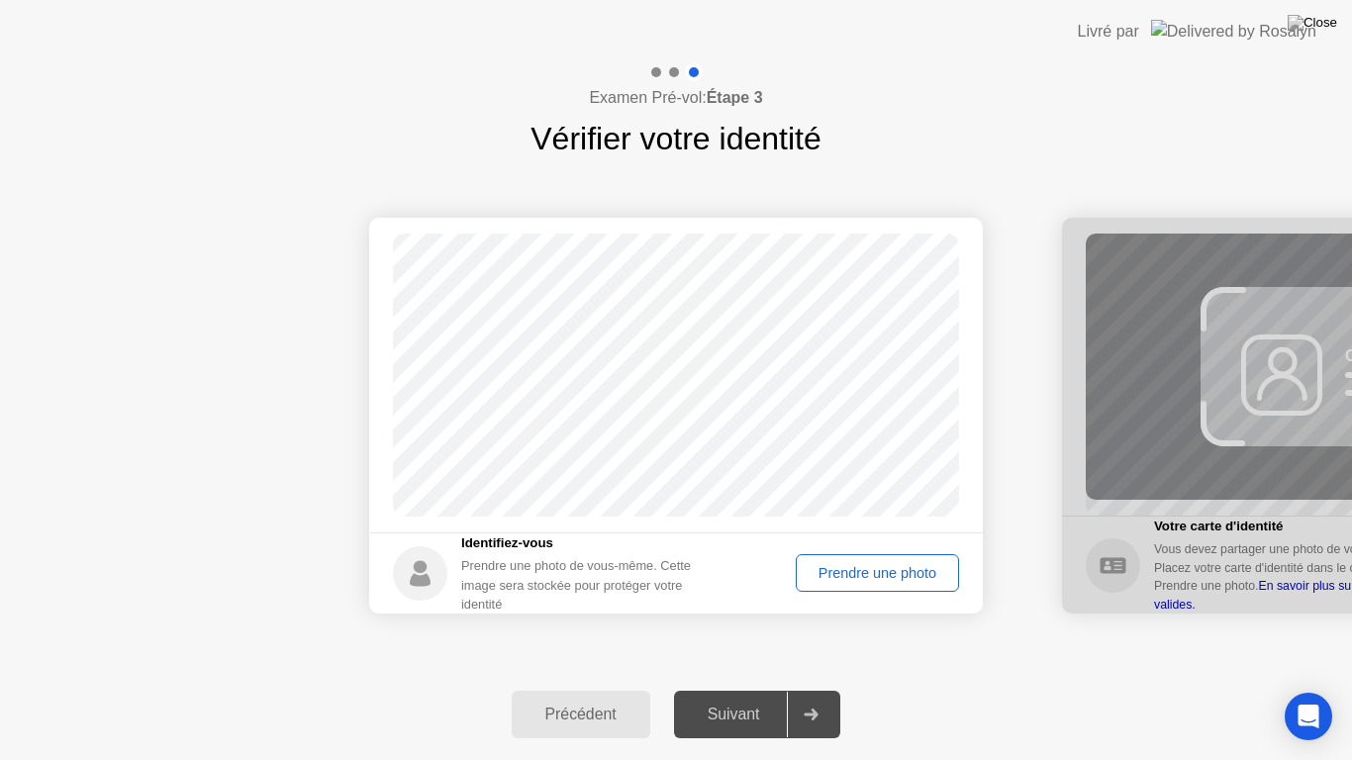
click at [813, 581] on div "Prendre une photo" at bounding box center [877, 573] width 149 height 16
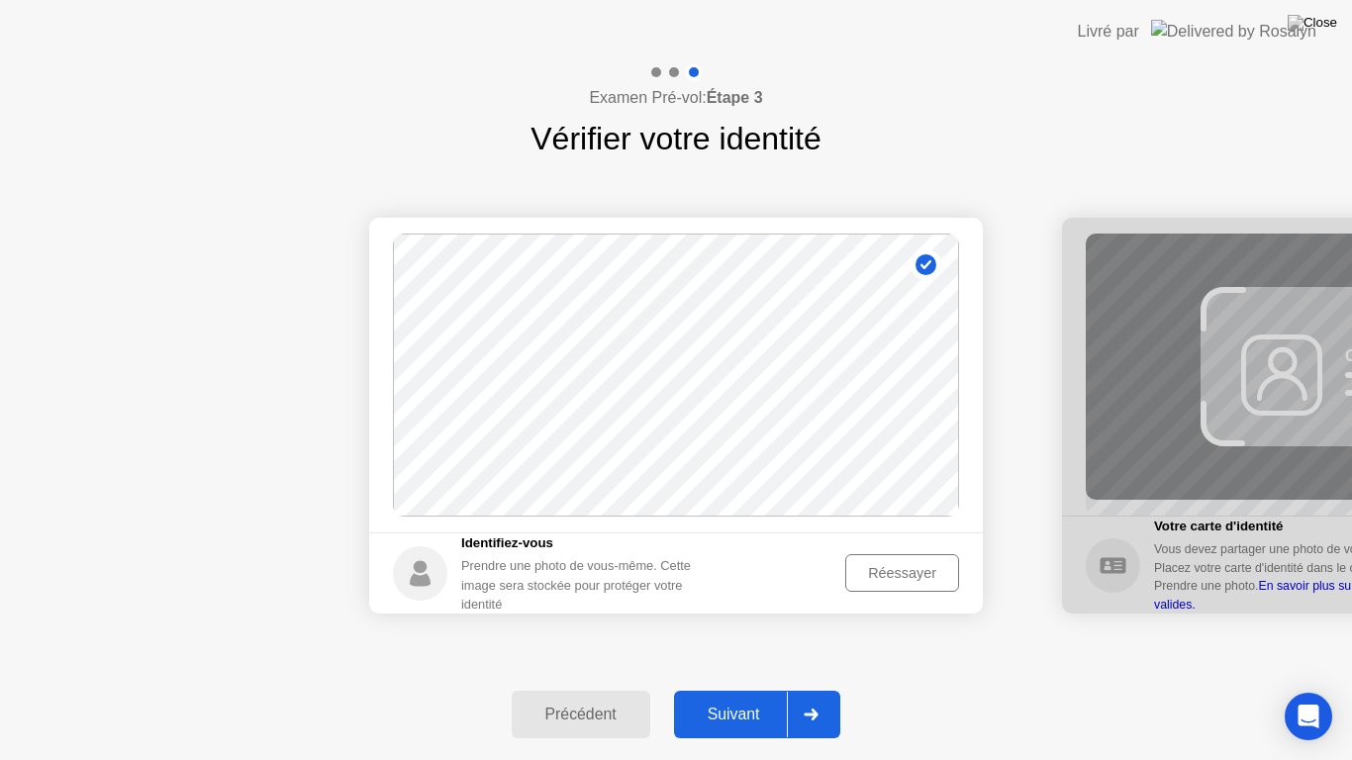
click at [726, 689] on div "Suivant" at bounding box center [734, 715] width 108 height 18
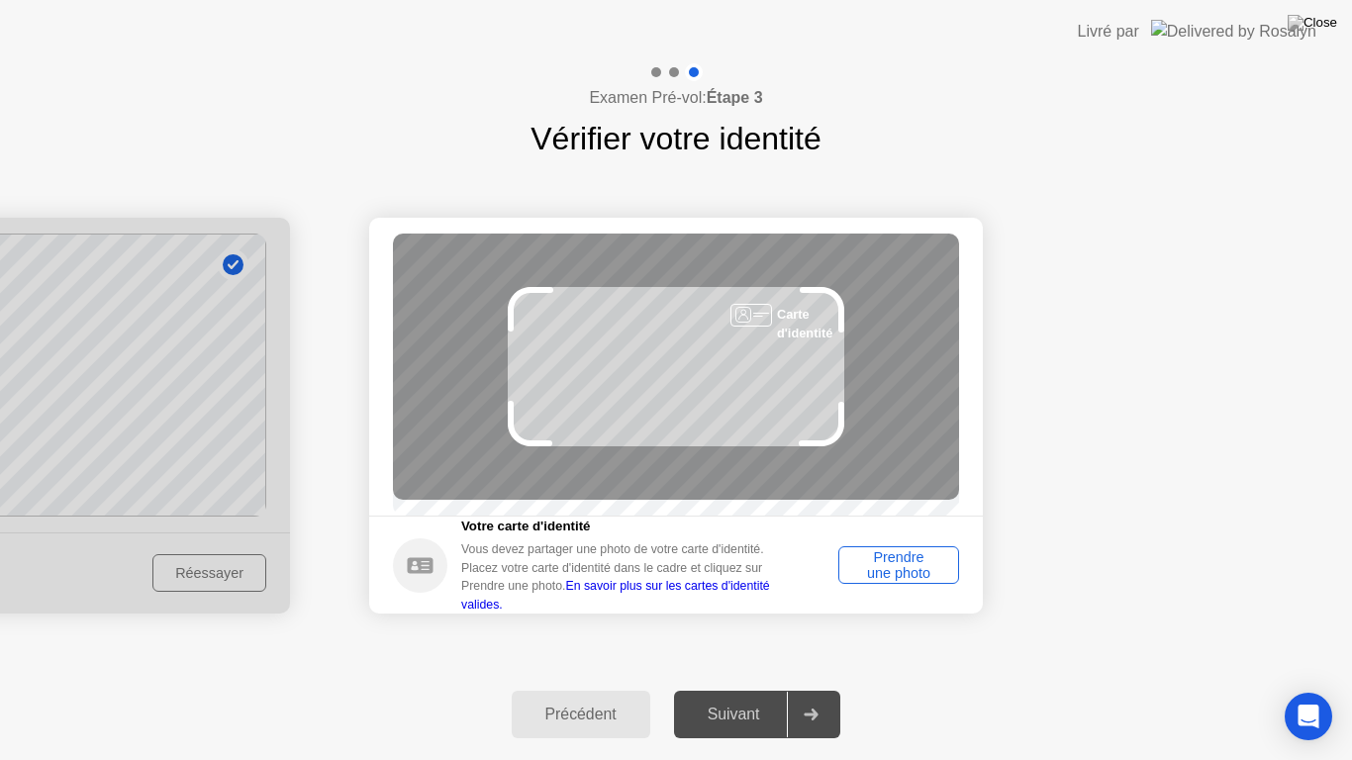
click at [897, 568] on div "Prendre une photo" at bounding box center [898, 565] width 107 height 32
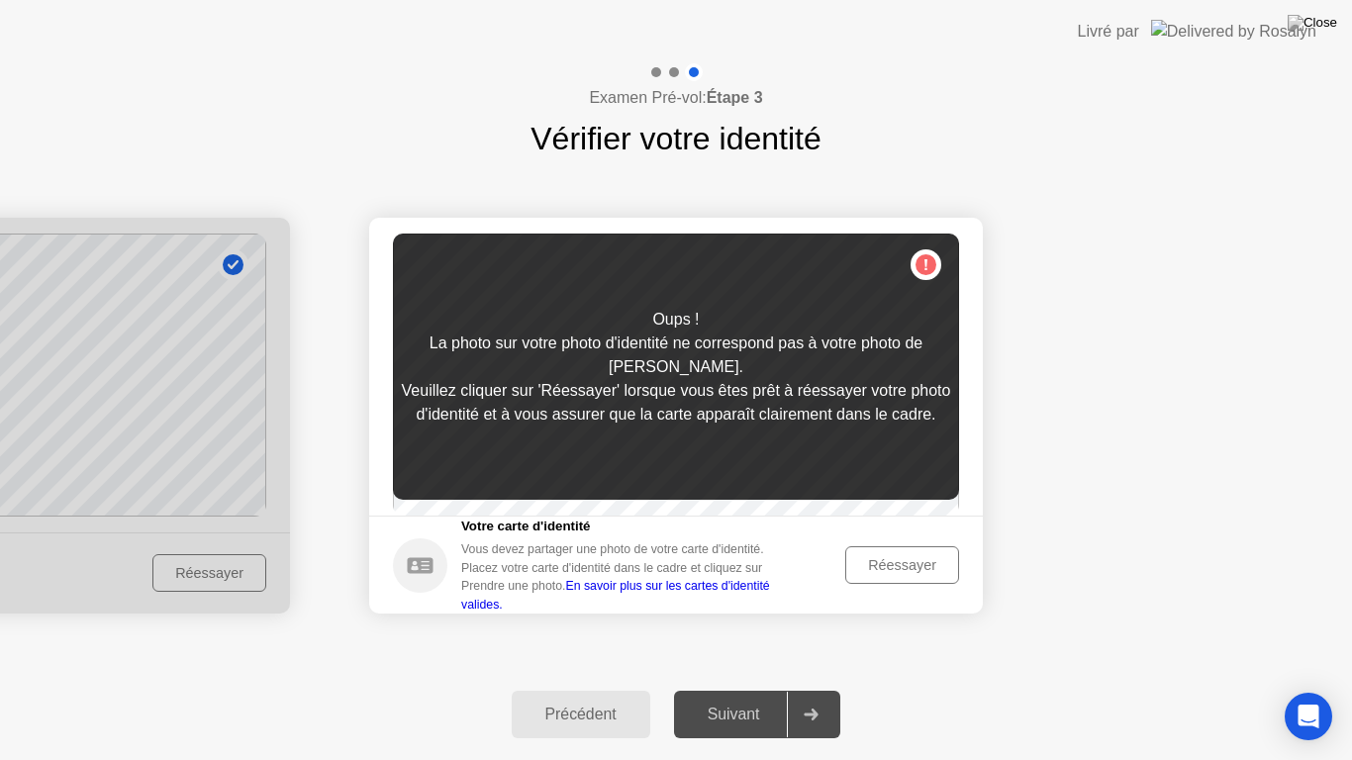
click at [926, 573] on div "Réessayer" at bounding box center [902, 565] width 100 height 16
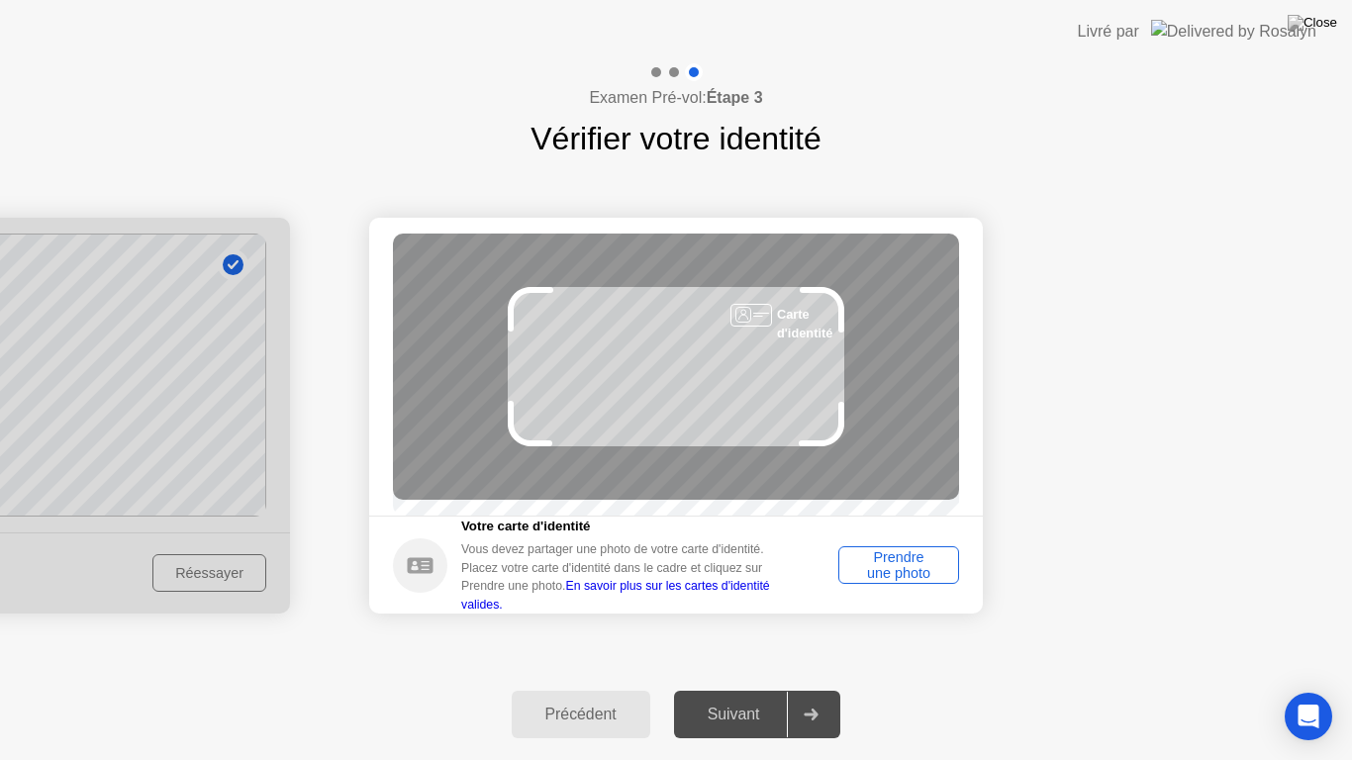
click at [900, 566] on div "Prendre une photo" at bounding box center [898, 565] width 107 height 32
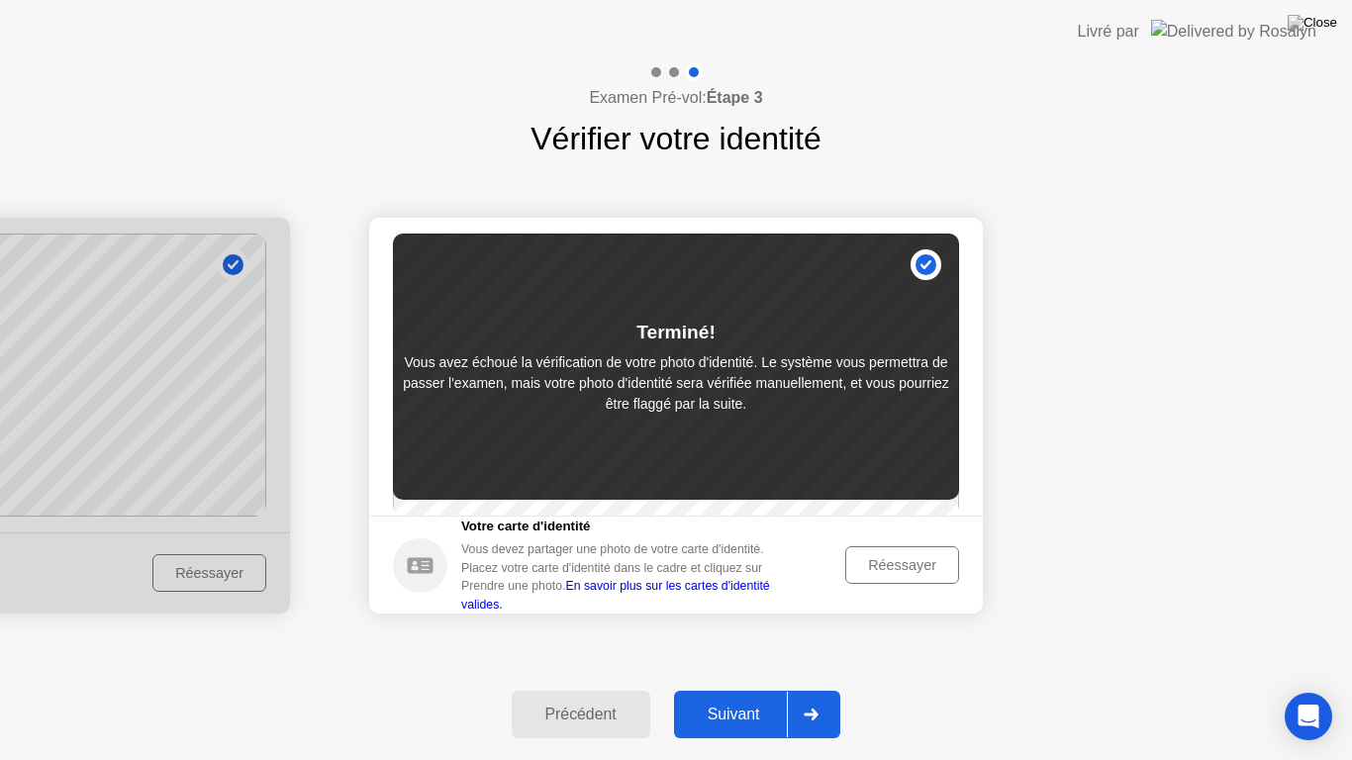
click at [707, 689] on div "Suivant" at bounding box center [734, 715] width 108 height 18
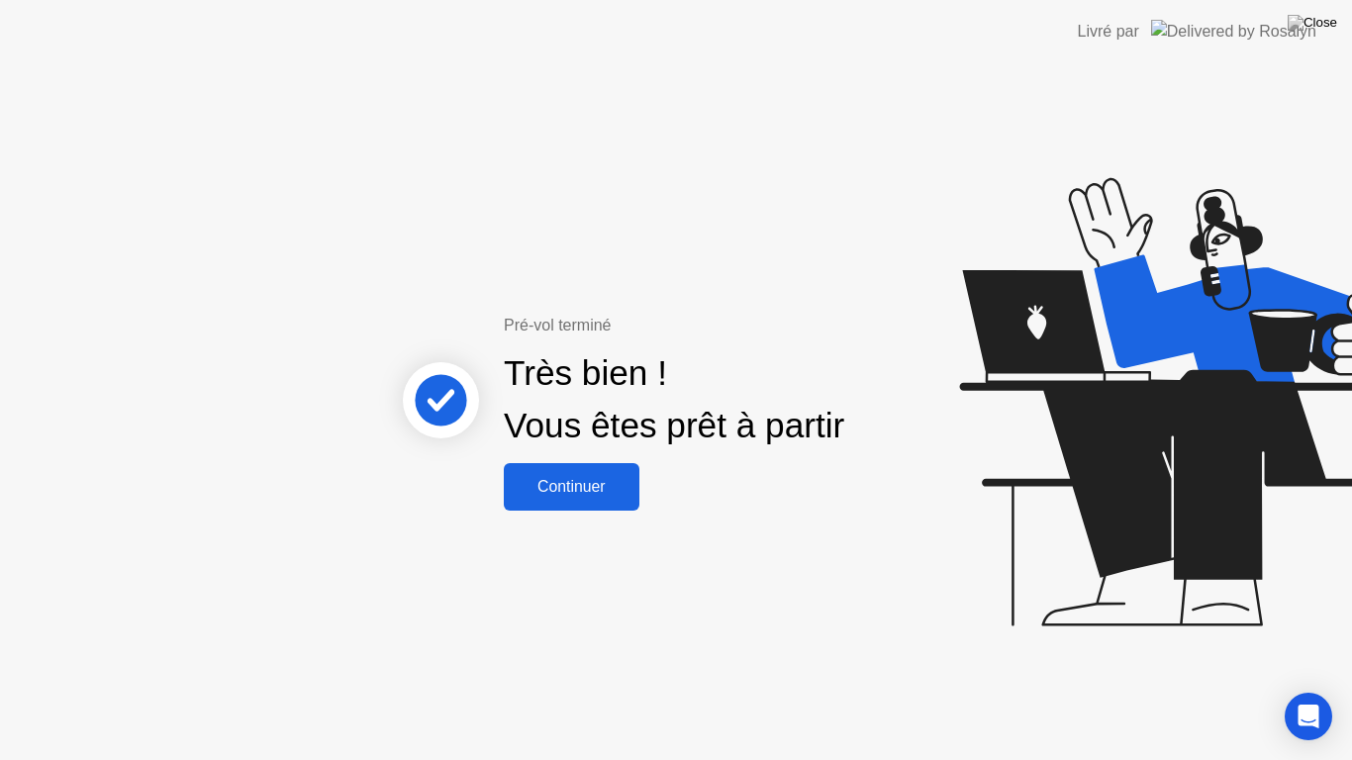
click at [571, 496] on div "Continuer" at bounding box center [572, 487] width 124 height 18
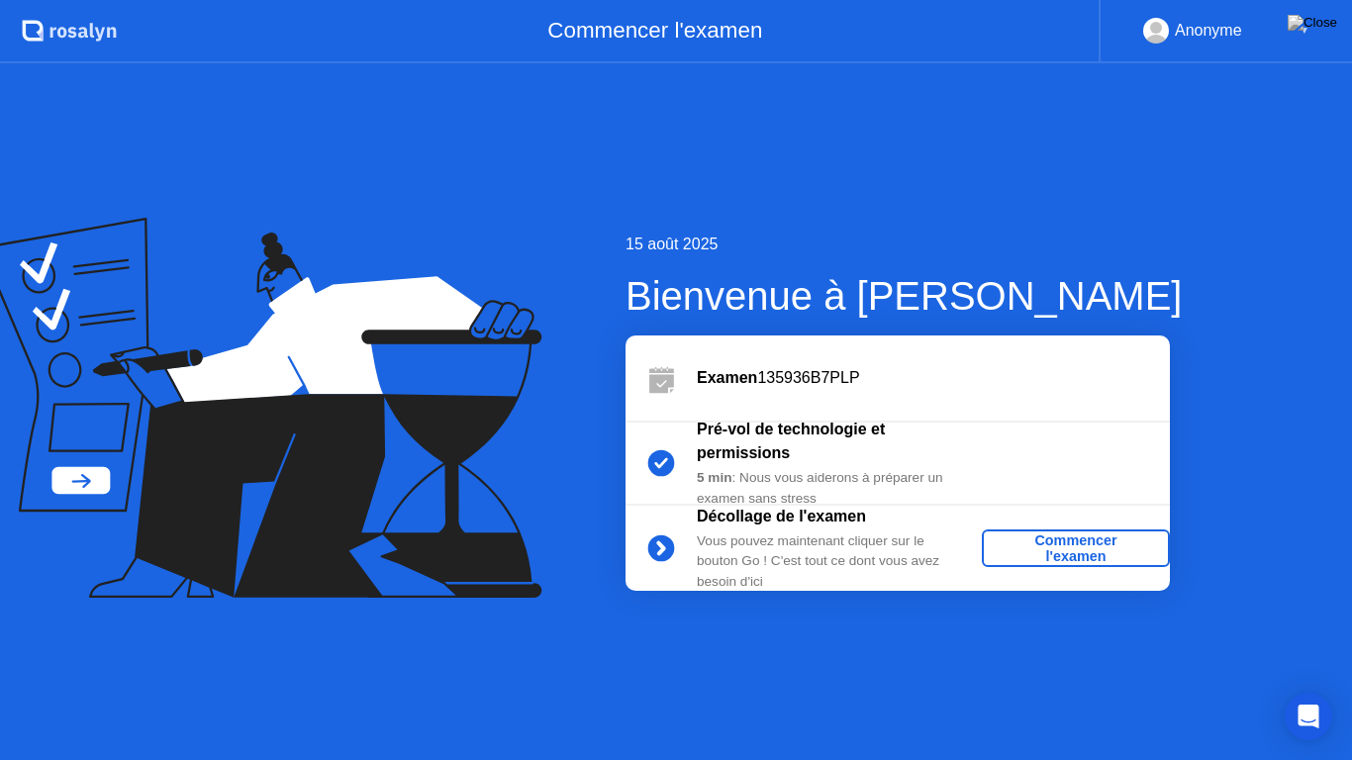
click at [1038, 549] on div "Commencer l'examen" at bounding box center [1076, 549] width 172 height 32
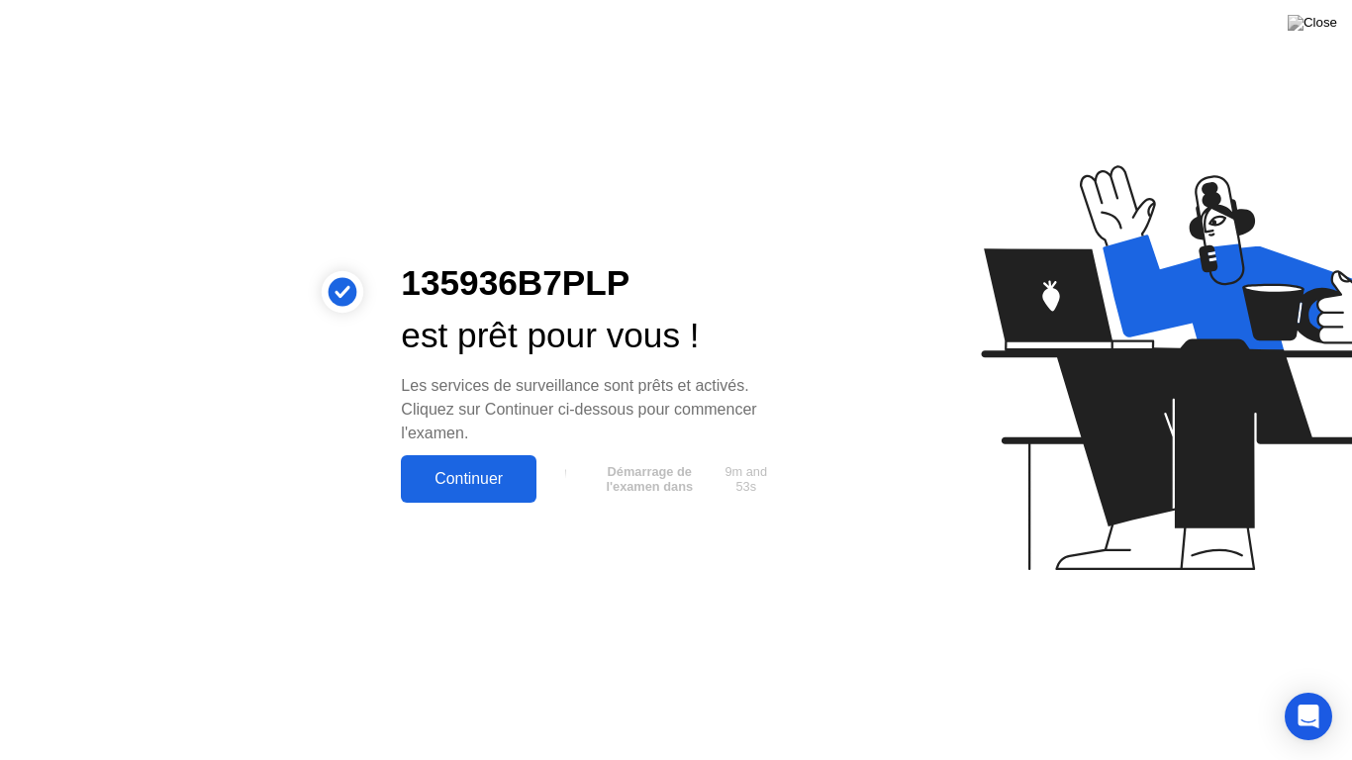
click at [454, 483] on div "Continuer" at bounding box center [469, 479] width 124 height 18
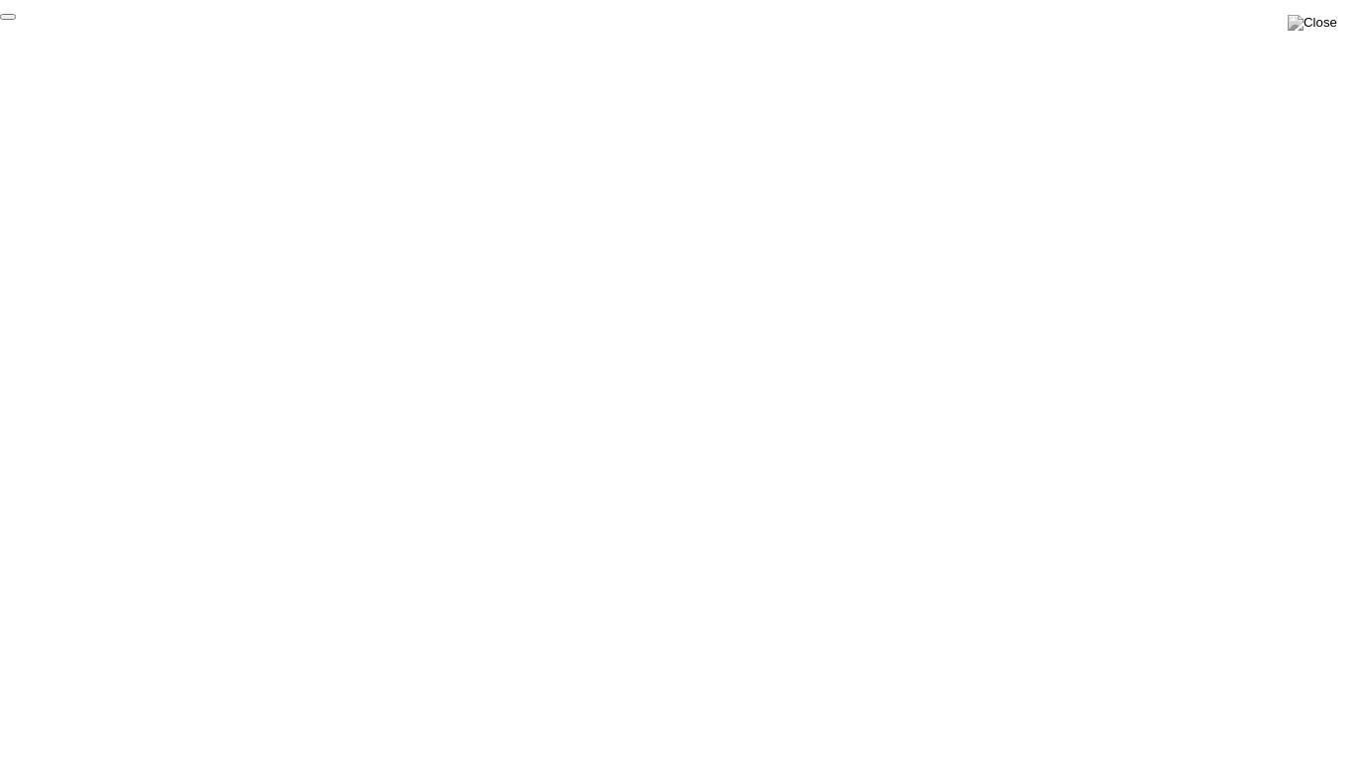
click div "End Proctoring Session"
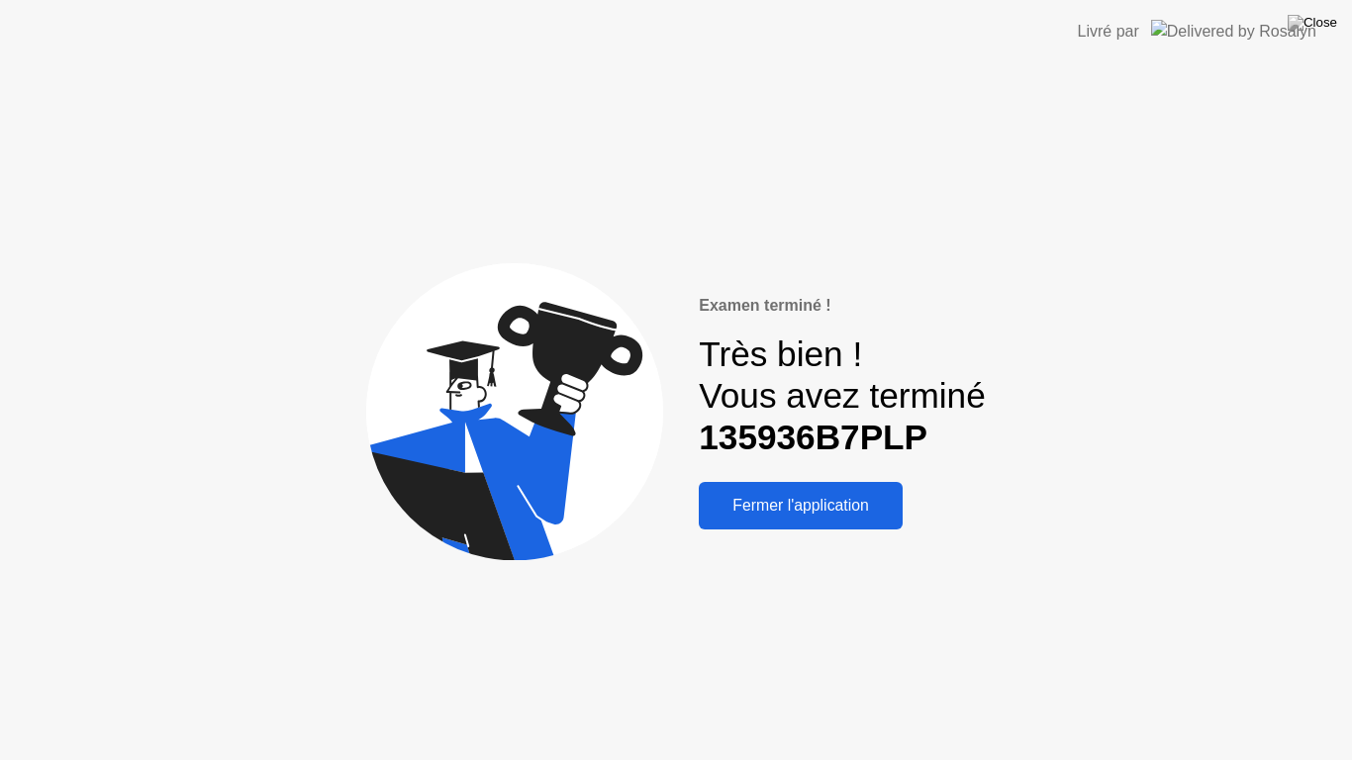
click at [821, 513] on div "Fermer l'application" at bounding box center [801, 506] width 192 height 18
